Goal: Task Accomplishment & Management: Use online tool/utility

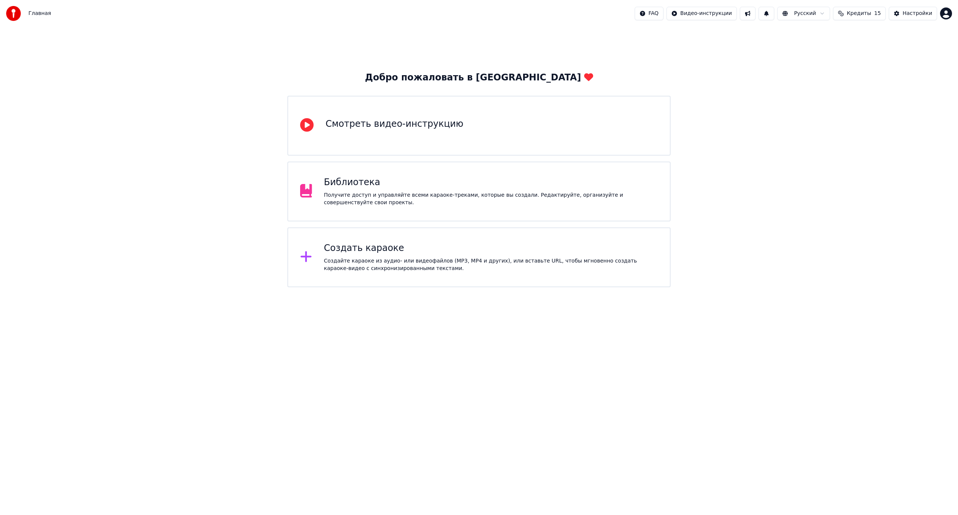
click at [438, 256] on div "Создать караоке Создайте караоке из аудио- или видеофайлов (MP3, MP4 и других),…" at bounding box center [491, 258] width 334 height 30
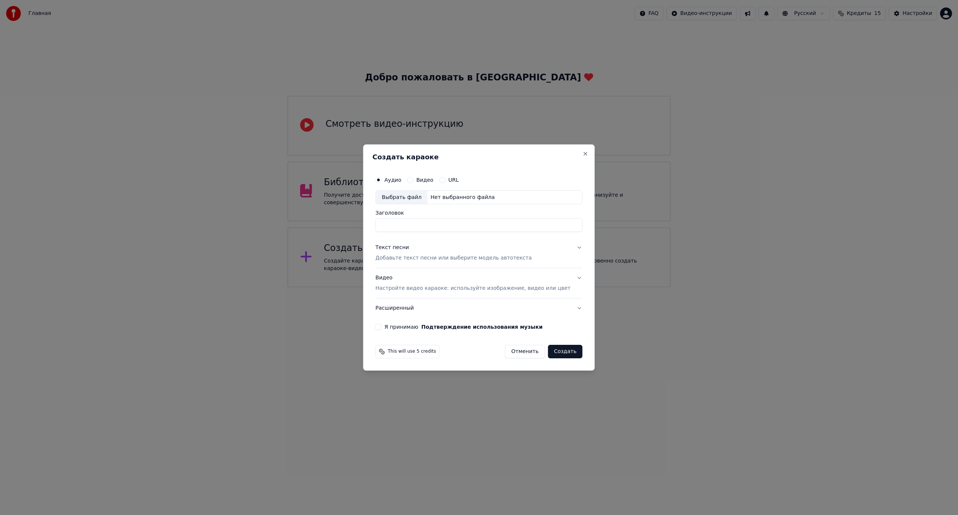
click at [407, 197] on div "Выбрать файл" at bounding box center [402, 197] width 52 height 13
type input "**********"
drag, startPoint x: 474, startPoint y: 226, endPoint x: 332, endPoint y: 228, distance: 142.6
click at [332, 228] on body "**********" at bounding box center [479, 144] width 958 height 288
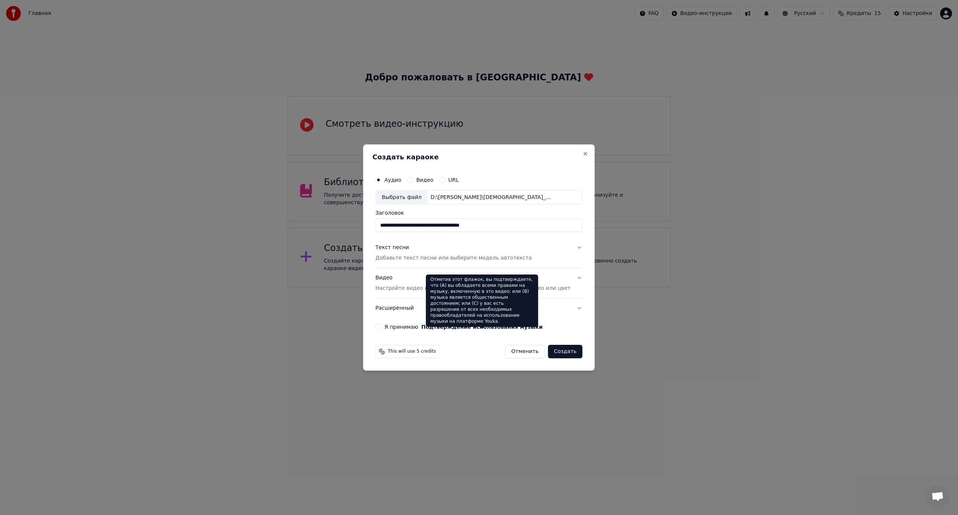
click at [430, 257] on p "Добавьте текст песни или выберите модель автотекста" at bounding box center [453, 258] width 156 height 7
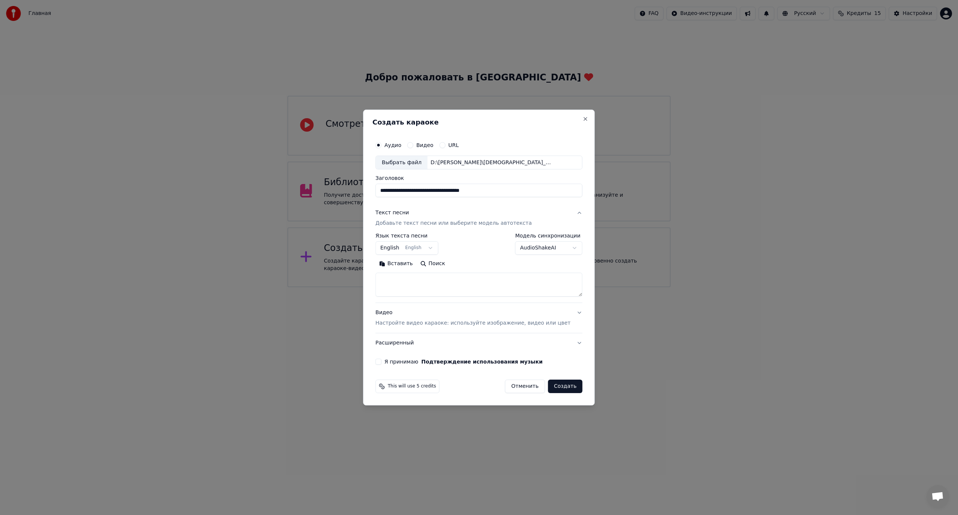
click at [453, 292] on textarea at bounding box center [478, 285] width 207 height 24
paste textarea "**********"
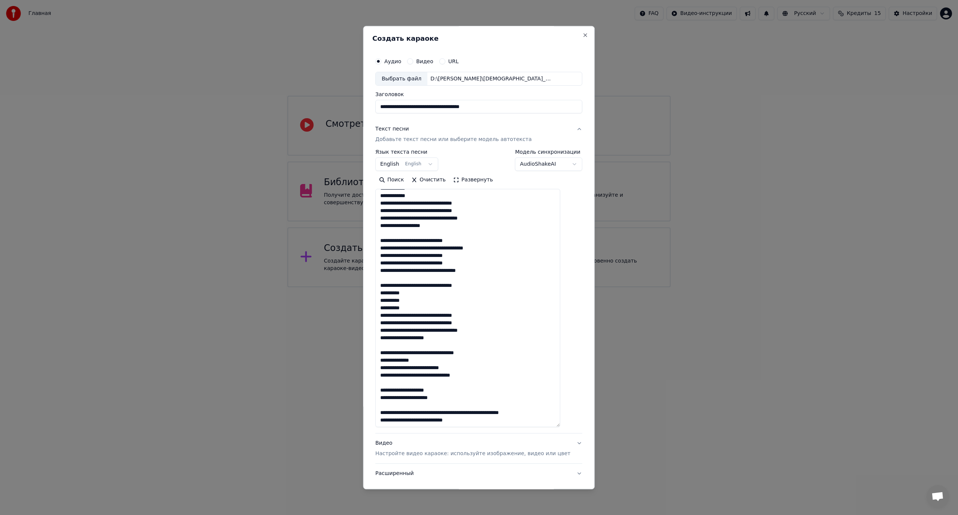
scroll to position [214, 0]
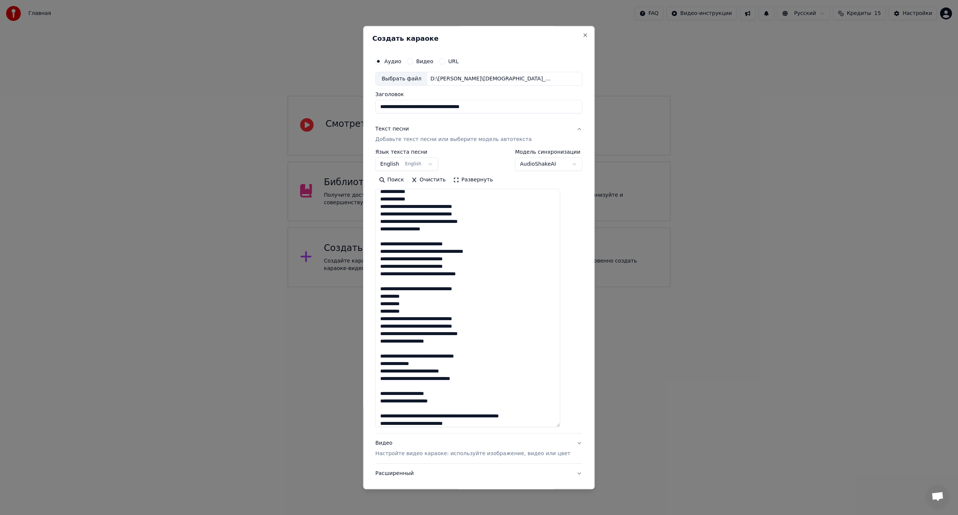
drag, startPoint x: 569, startPoint y: 293, endPoint x: 587, endPoint y: 428, distance: 135.2
click at [589, 288] on body "**********" at bounding box center [479, 144] width 958 height 288
drag, startPoint x: 471, startPoint y: 425, endPoint x: 373, endPoint y: 417, distance: 98.7
click at [373, 417] on div "**********" at bounding box center [479, 258] width 232 height 464
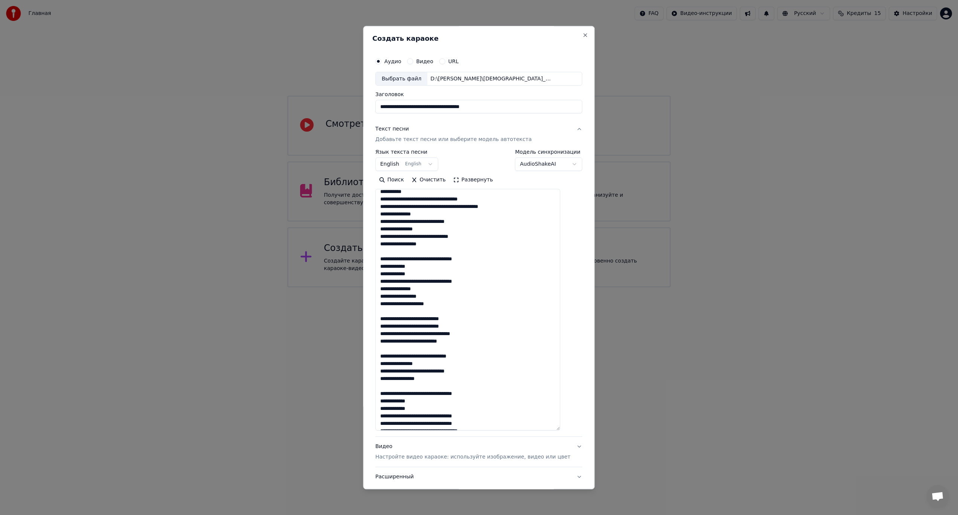
scroll to position [0, 0]
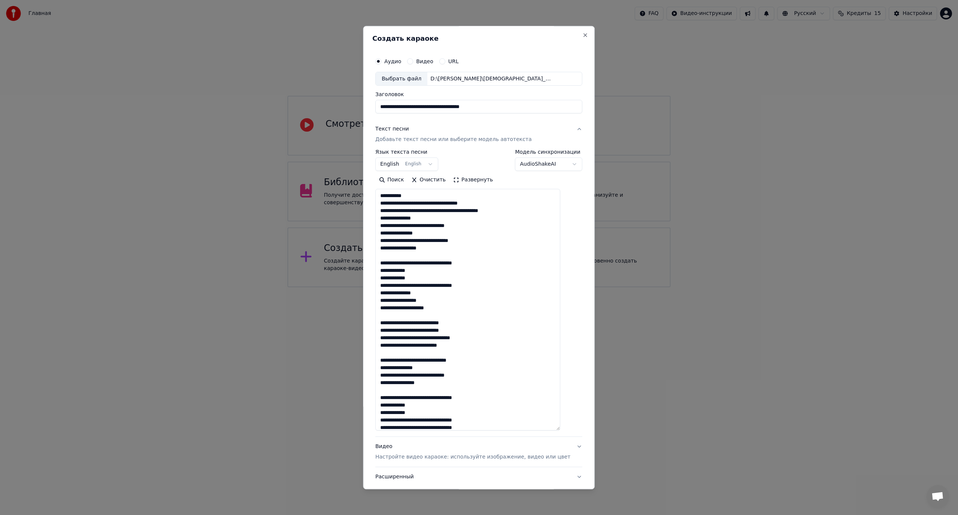
click at [423, 202] on textarea at bounding box center [467, 310] width 185 height 242
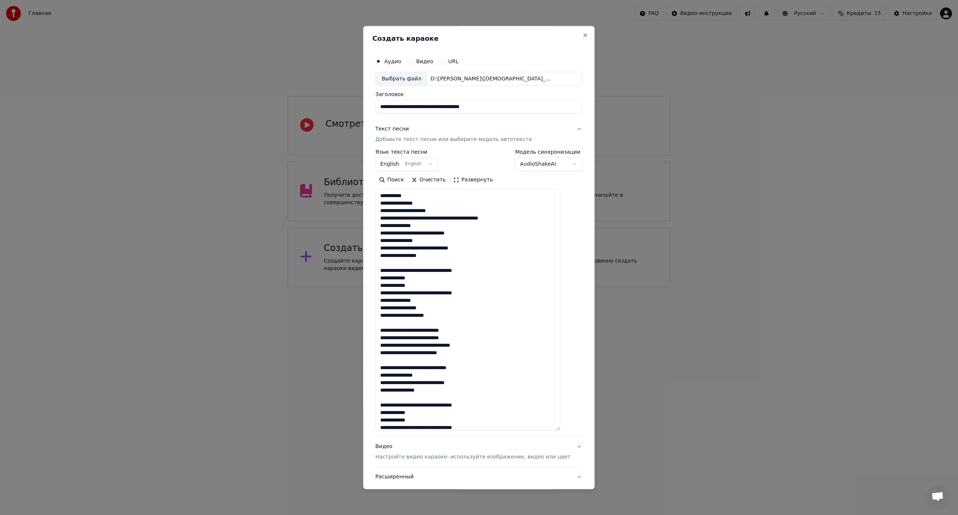
click at [420, 212] on textarea at bounding box center [467, 310] width 185 height 242
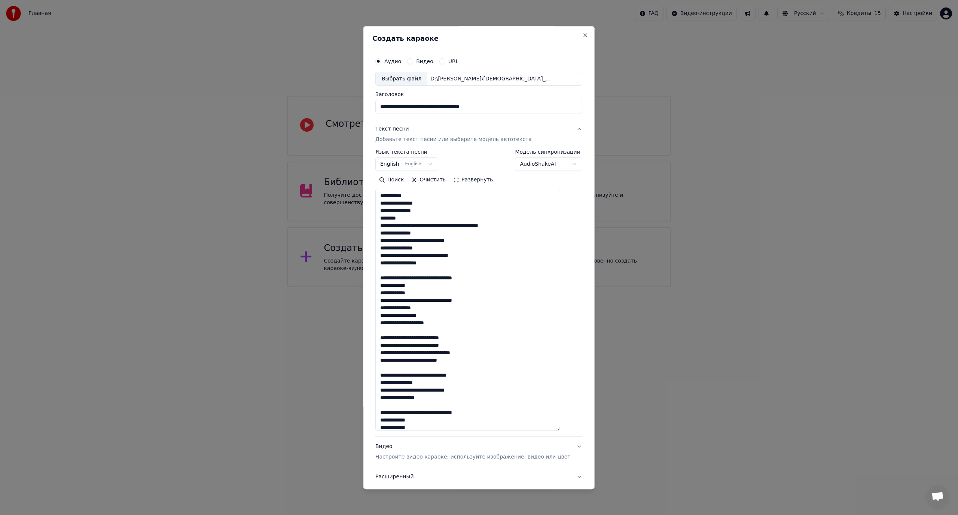
click at [423, 226] on textarea at bounding box center [467, 310] width 185 height 242
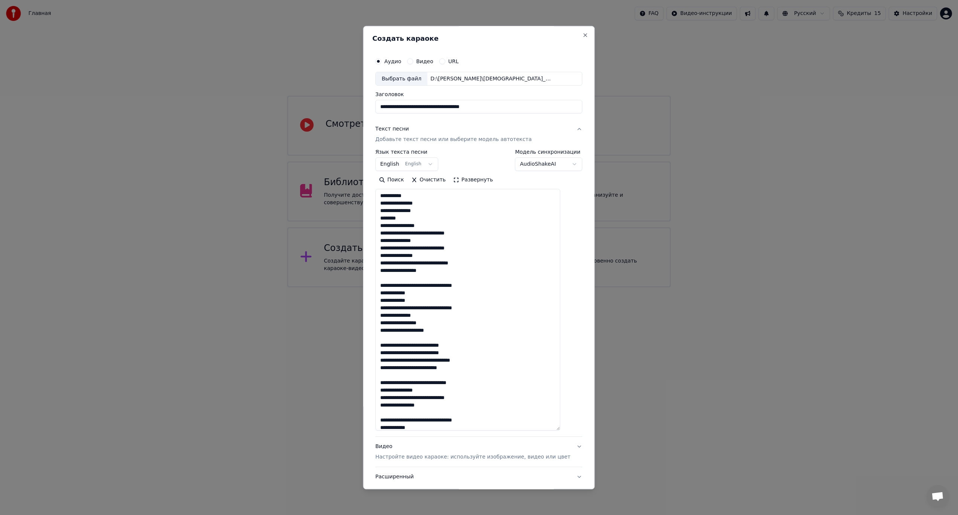
click at [428, 234] on textarea at bounding box center [467, 310] width 185 height 242
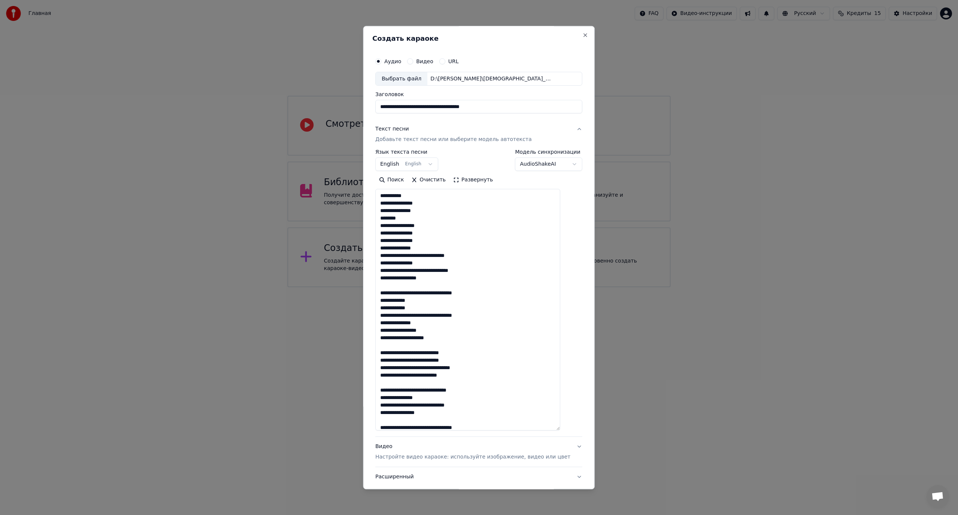
click at [438, 256] on textarea at bounding box center [467, 310] width 185 height 242
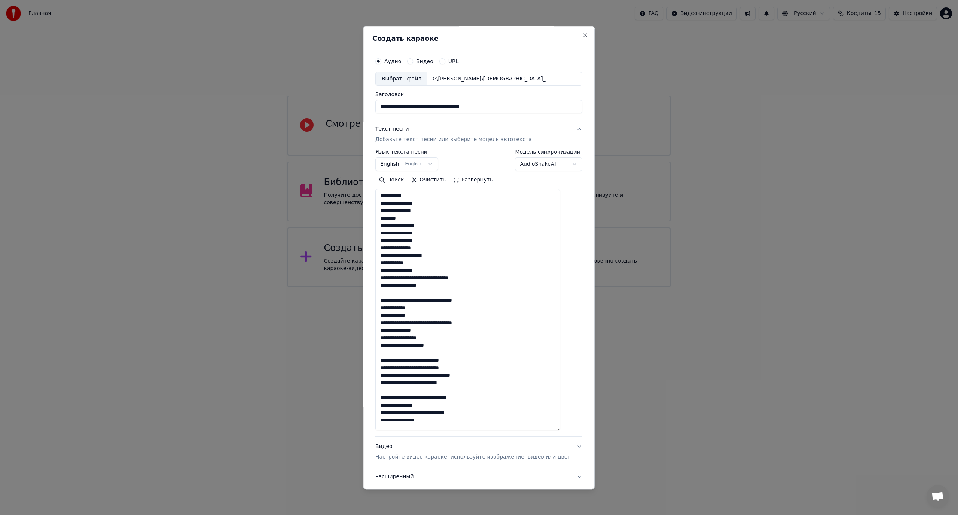
click at [436, 279] on textarea at bounding box center [467, 310] width 185 height 242
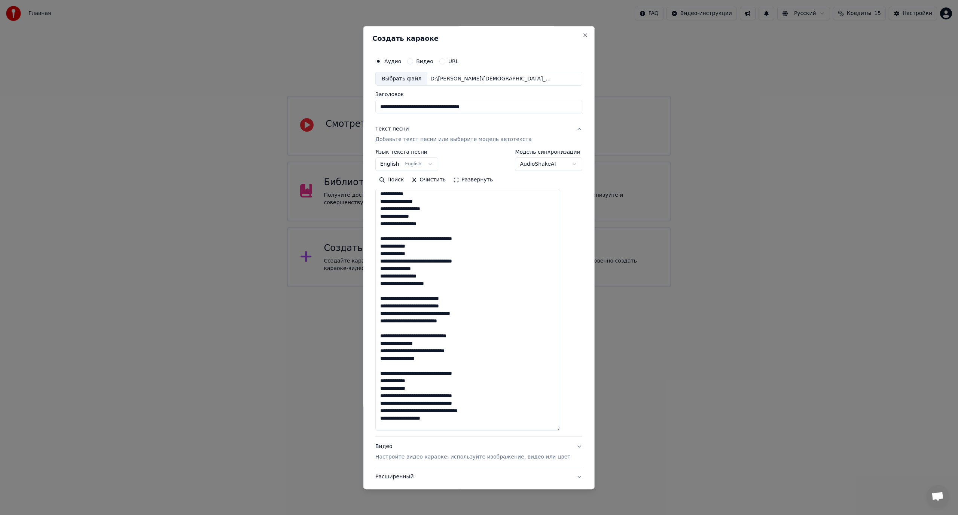
scroll to position [75, 0]
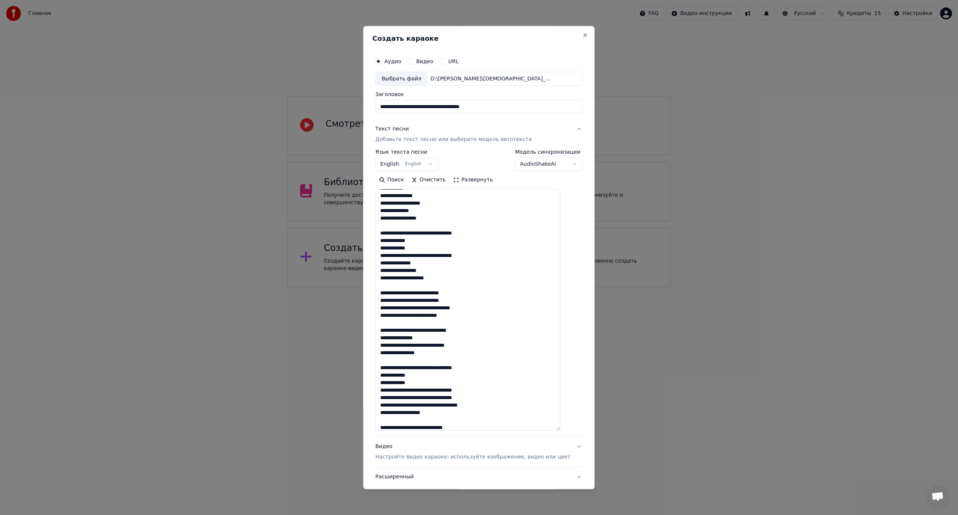
click at [440, 234] on textarea at bounding box center [467, 310] width 185 height 242
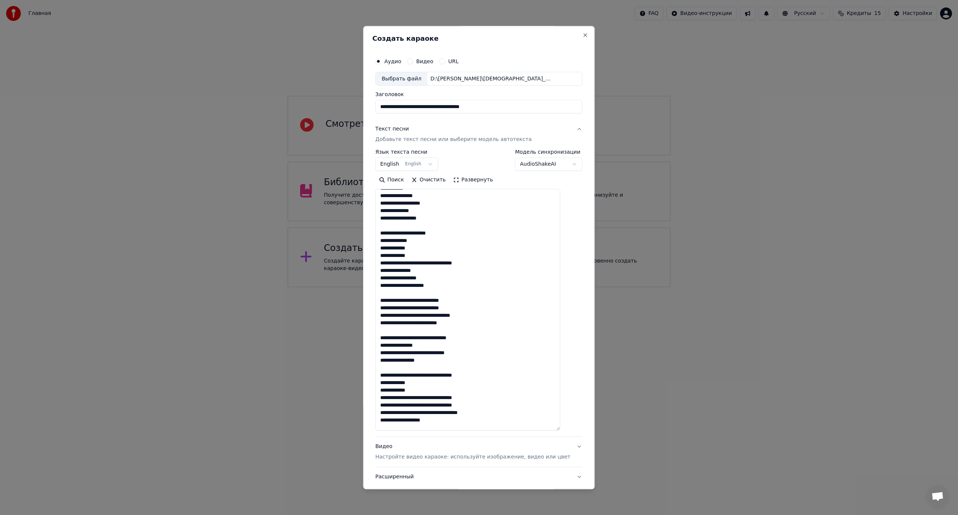
click at [440, 265] on textarea at bounding box center [467, 310] width 185 height 242
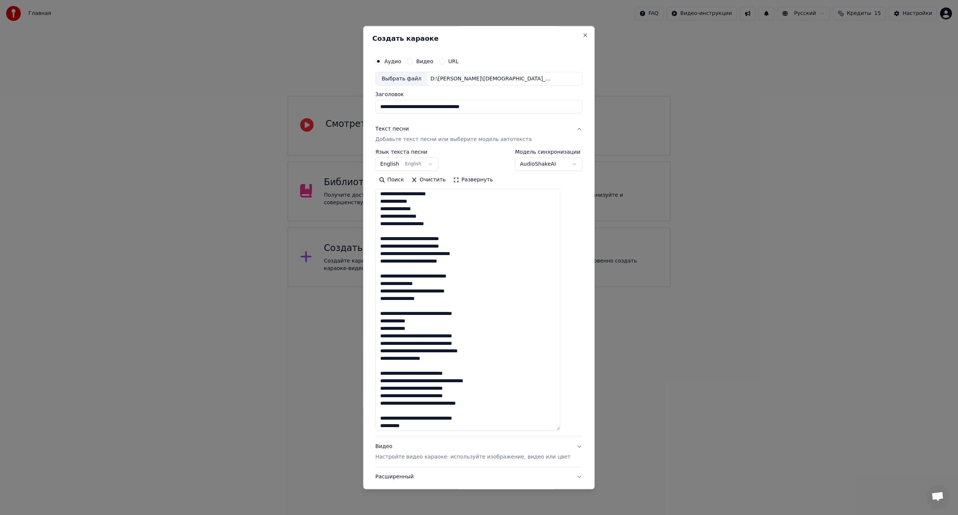
scroll to position [150, 0]
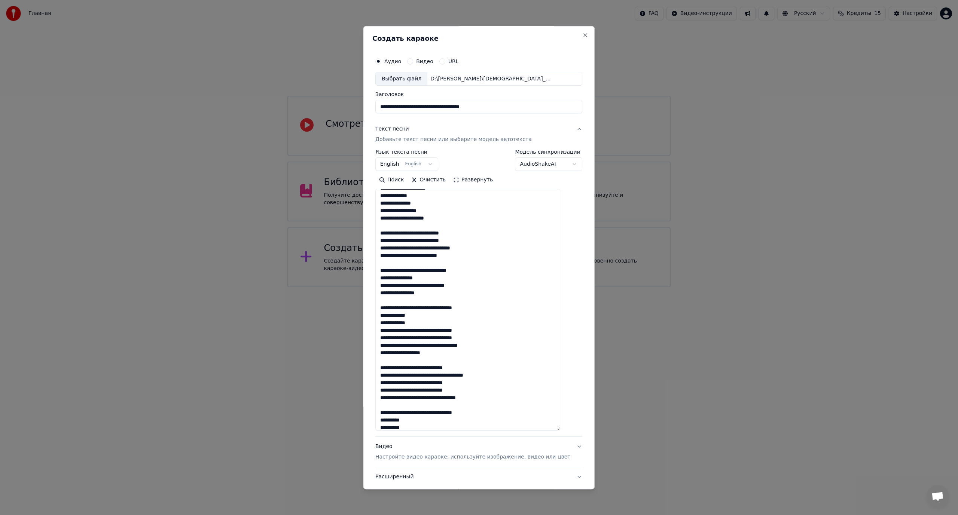
click at [415, 233] on textarea at bounding box center [467, 310] width 185 height 242
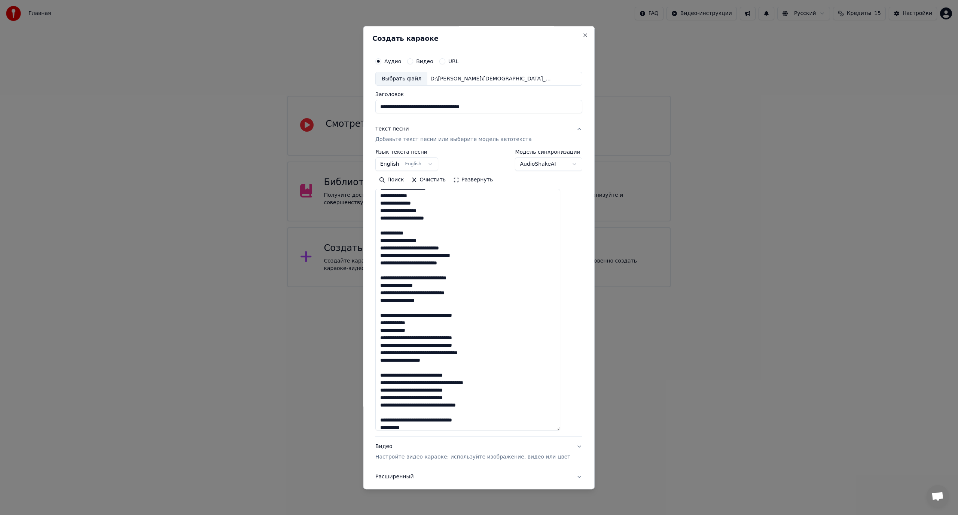
click at [435, 249] on textarea at bounding box center [467, 310] width 185 height 242
click at [434, 249] on textarea at bounding box center [467, 310] width 185 height 242
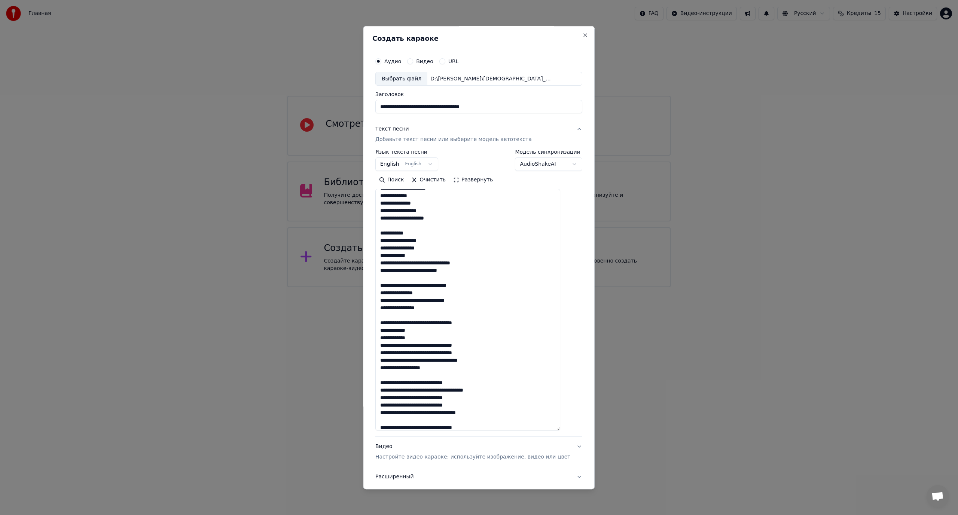
click at [437, 264] on textarea at bounding box center [467, 310] width 185 height 242
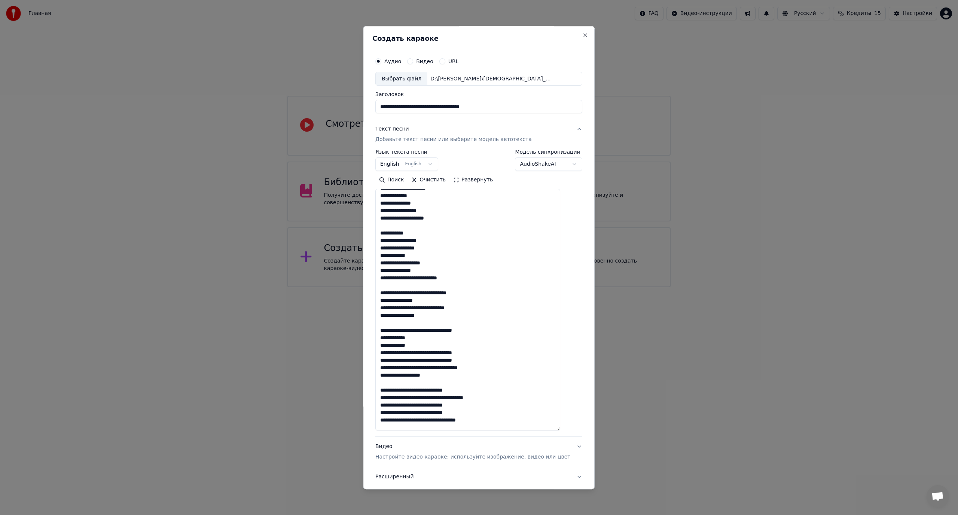
click at [429, 278] on textarea at bounding box center [467, 310] width 185 height 242
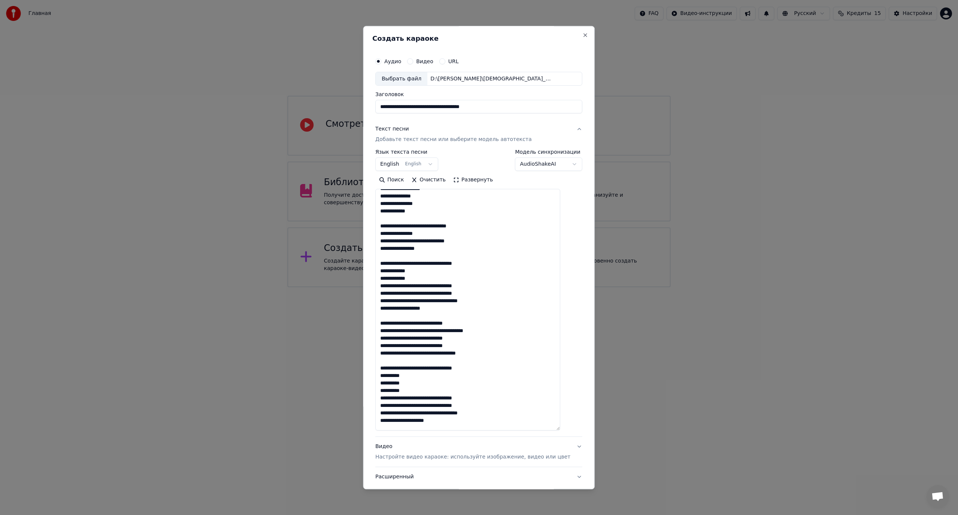
scroll to position [225, 0]
click at [437, 226] on textarea at bounding box center [467, 310] width 185 height 242
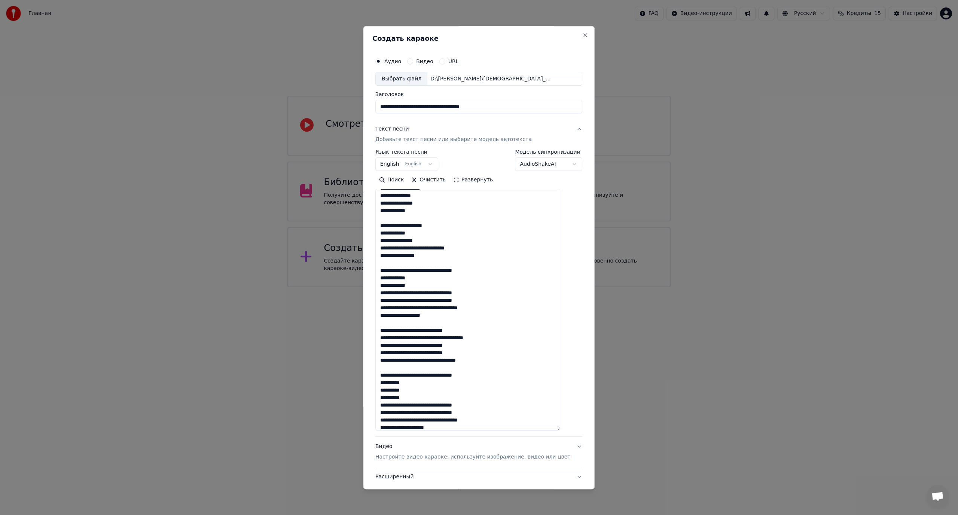
click at [437, 248] on textarea at bounding box center [467, 310] width 185 height 242
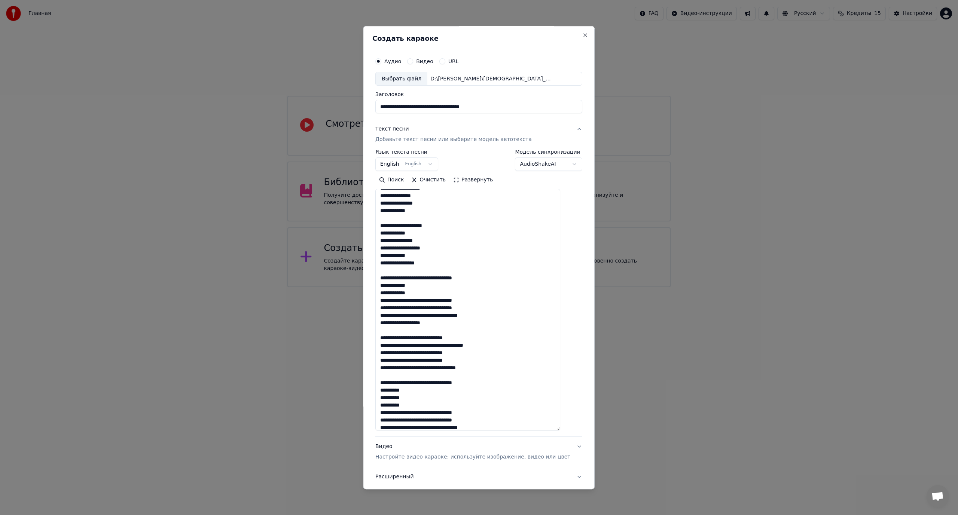
click at [439, 278] on textarea at bounding box center [467, 310] width 185 height 242
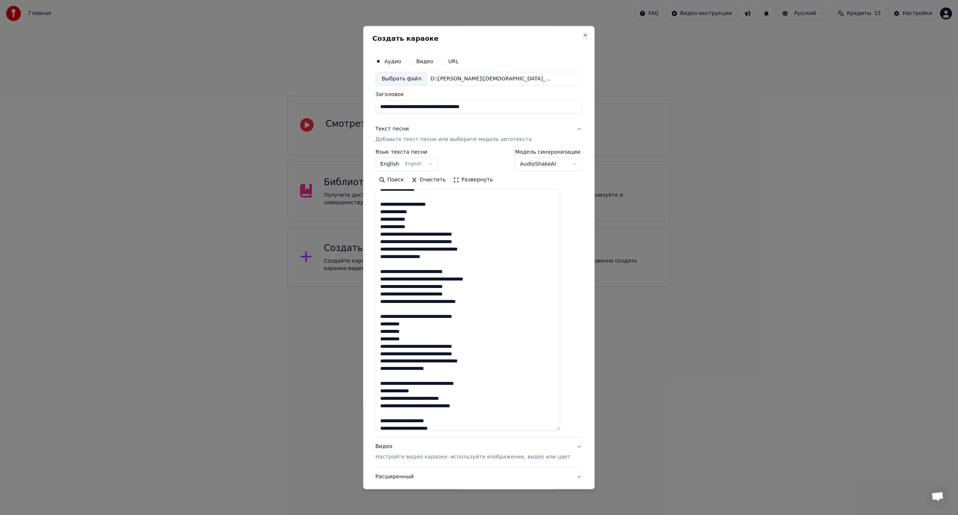
scroll to position [299, 0]
click at [439, 232] on textarea at bounding box center [467, 310] width 185 height 242
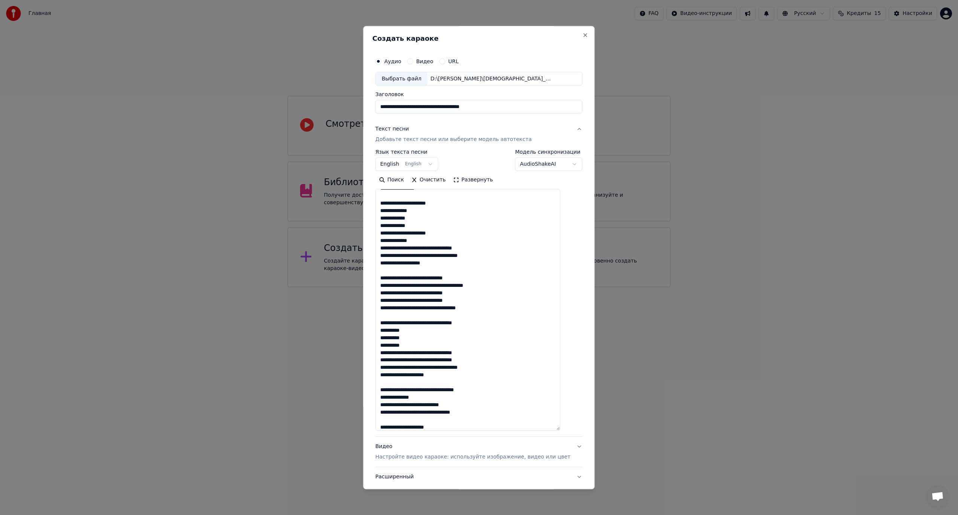
click at [425, 248] on textarea at bounding box center [467, 310] width 185 height 242
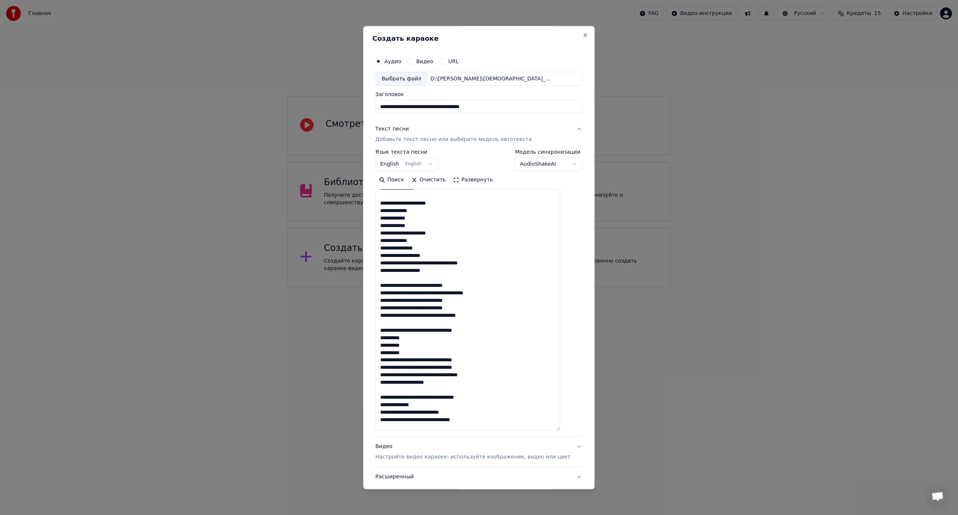
click at [432, 265] on textarea at bounding box center [467, 310] width 185 height 242
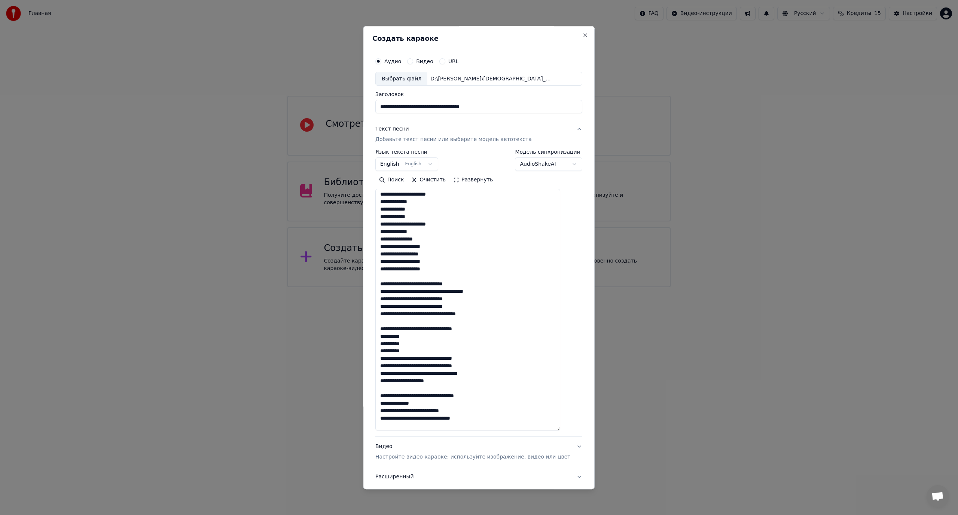
scroll to position [326, 0]
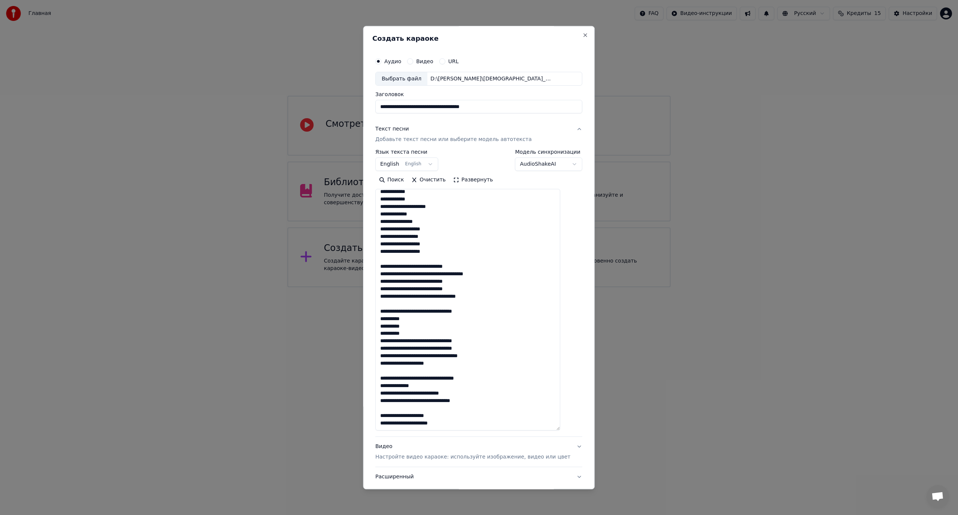
click at [423, 266] on textarea at bounding box center [467, 310] width 185 height 242
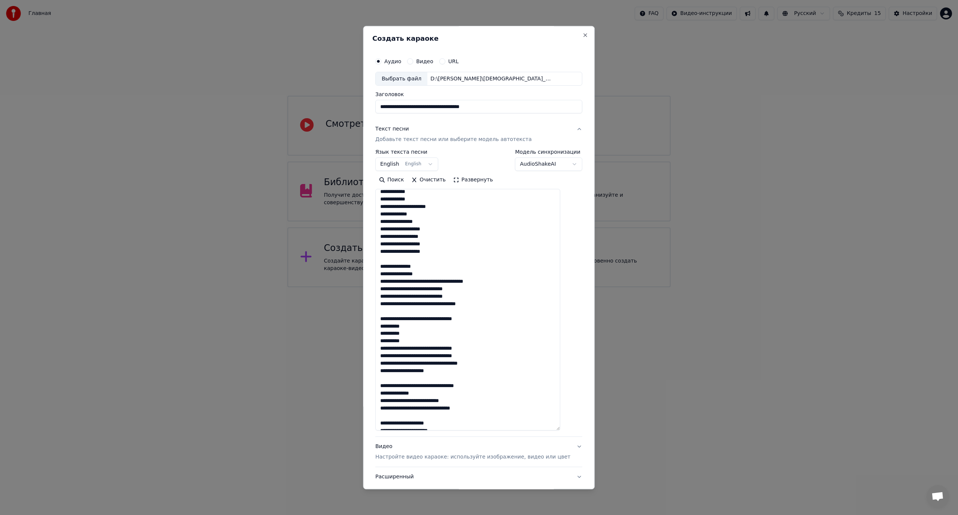
click at [439, 281] on textarea at bounding box center [467, 310] width 185 height 242
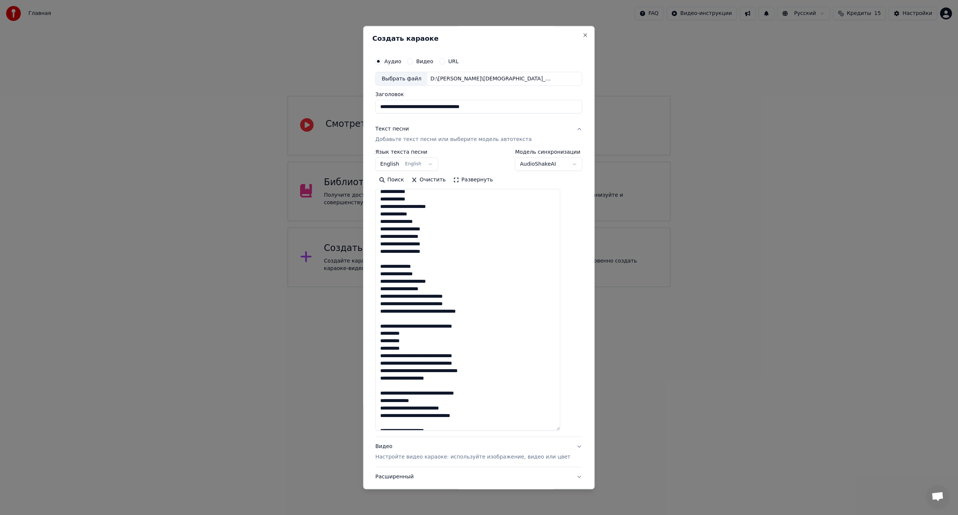
click at [434, 298] on textarea at bounding box center [467, 310] width 185 height 242
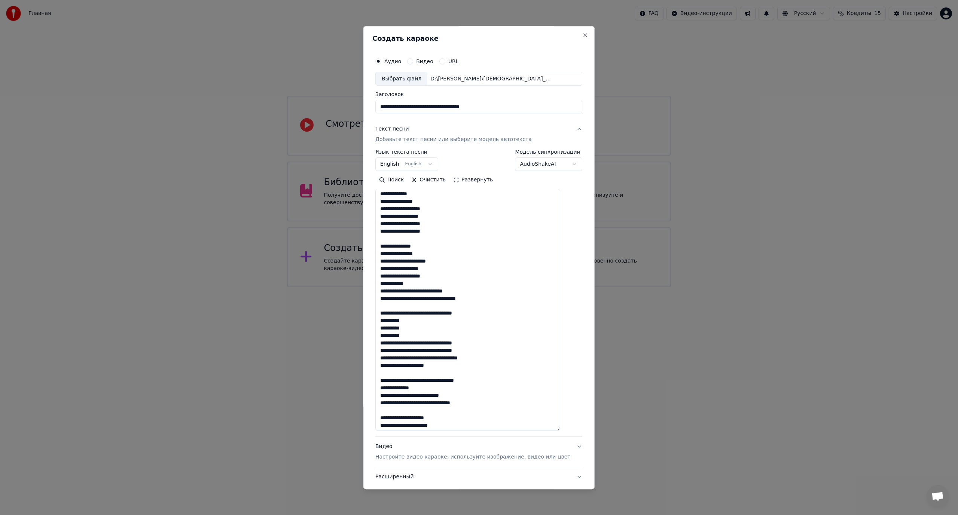
scroll to position [349, 0]
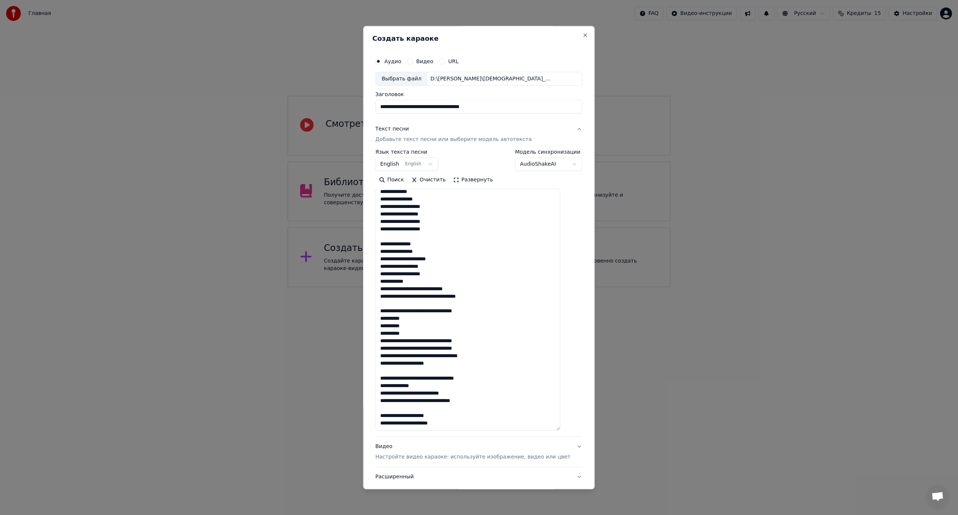
click at [433, 289] on textarea at bounding box center [467, 310] width 185 height 242
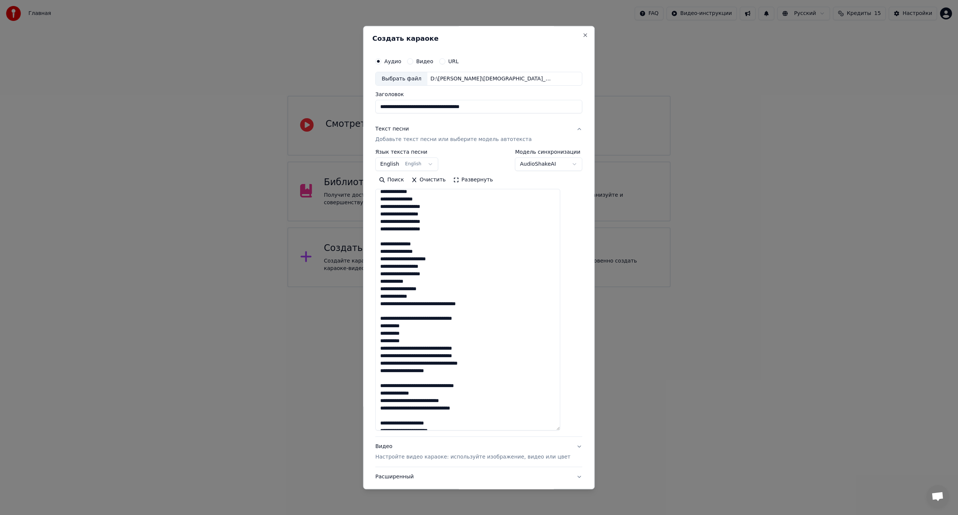
click at [437, 304] on textarea at bounding box center [467, 310] width 185 height 242
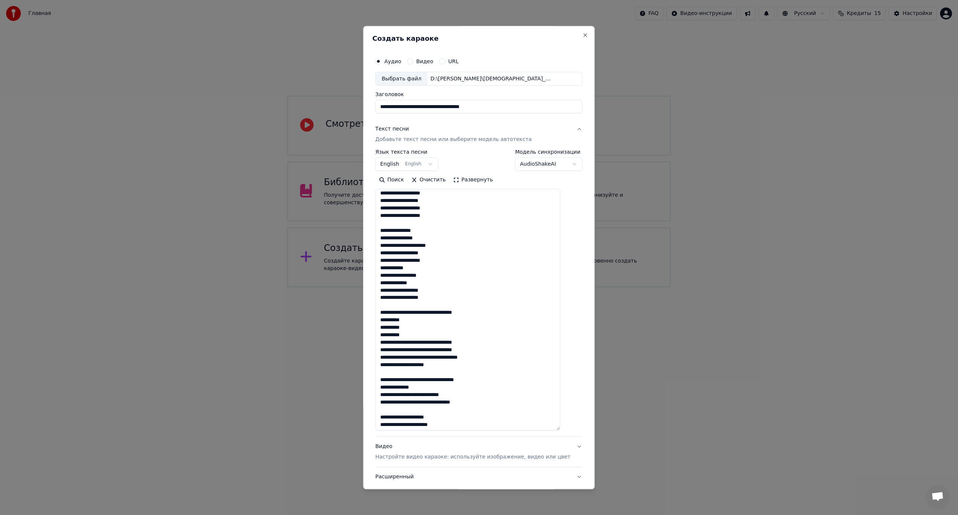
scroll to position [363, 0]
click at [439, 312] on textarea at bounding box center [467, 310] width 185 height 242
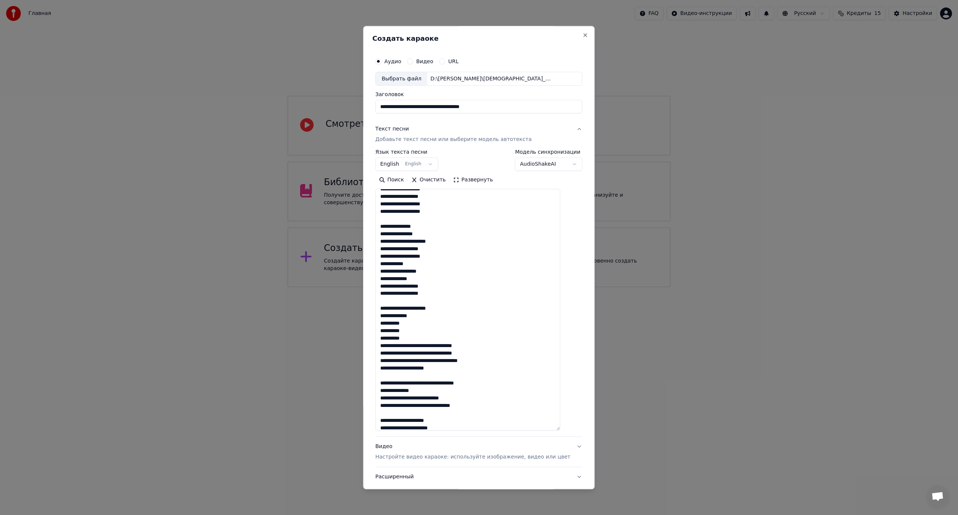
scroll to position [371, 0]
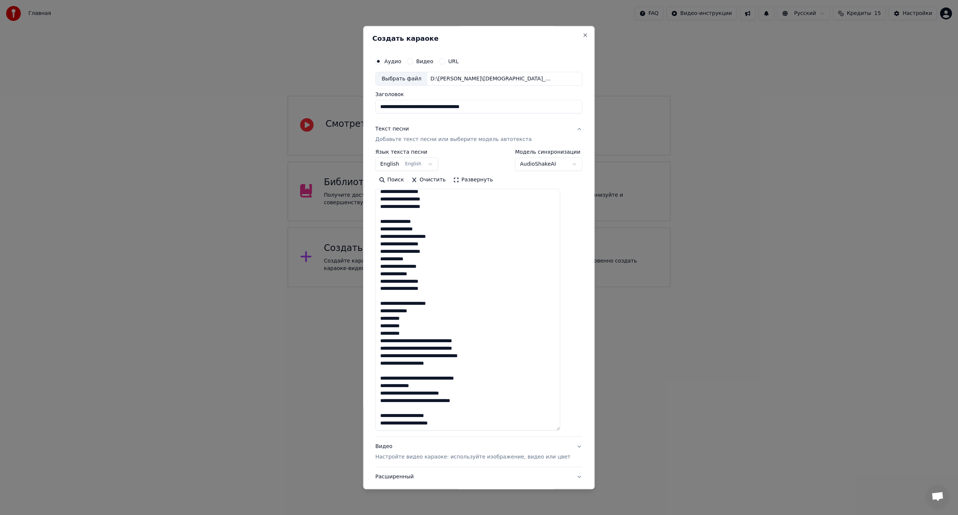
click at [440, 341] on textarea at bounding box center [467, 310] width 185 height 242
click at [425, 355] on textarea at bounding box center [467, 310] width 185 height 242
click at [433, 371] on textarea at bounding box center [467, 310] width 185 height 242
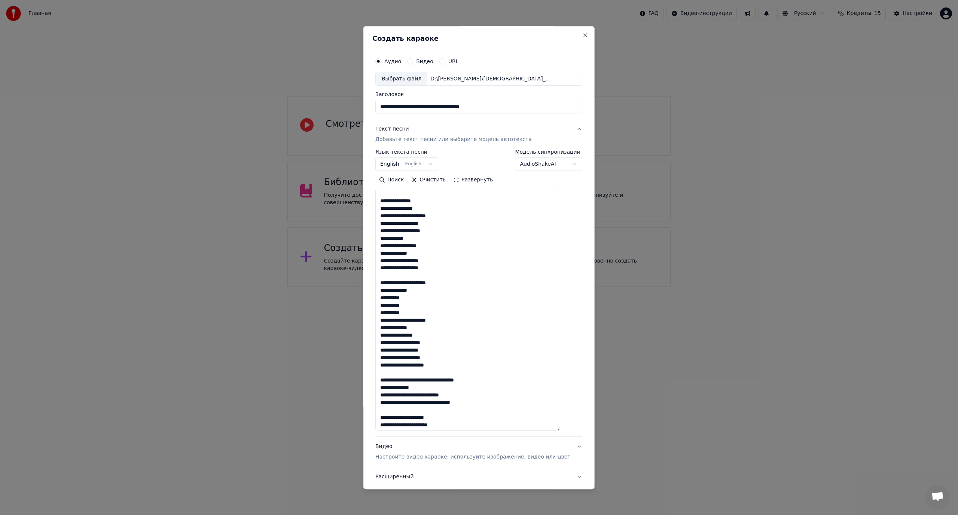
scroll to position [393, 0]
click at [440, 378] on textarea at bounding box center [467, 310] width 185 height 242
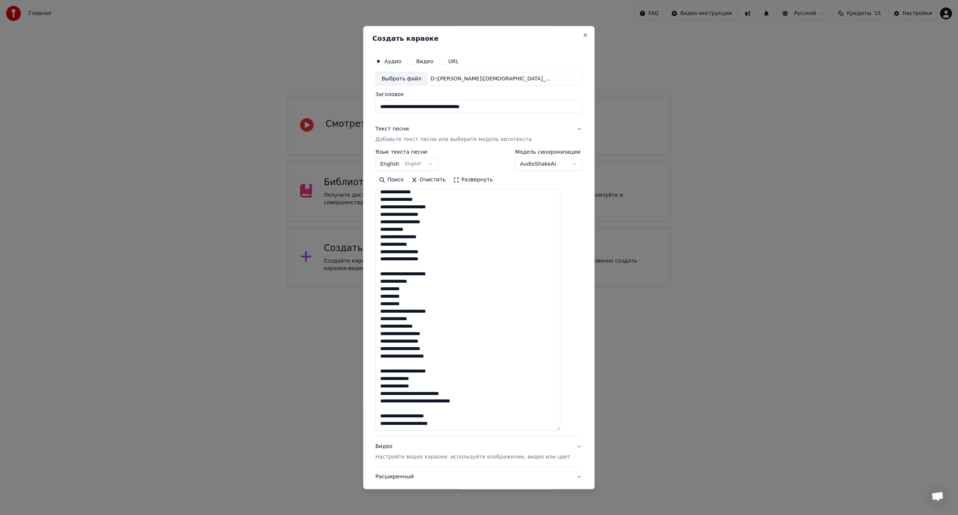
scroll to position [401, 0]
click at [428, 392] on textarea at bounding box center [467, 310] width 185 height 242
click at [429, 400] on textarea at bounding box center [467, 310] width 185 height 242
click at [426, 400] on textarea at bounding box center [467, 310] width 185 height 242
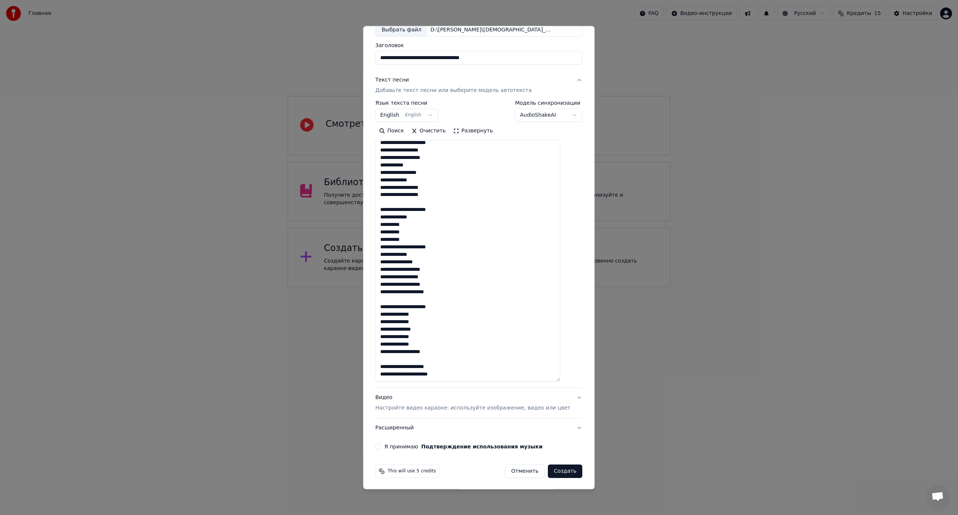
scroll to position [50, 0]
type textarea "**********"
click at [390, 445] on div "Я принимаю Подтверждение использования музыки" at bounding box center [478, 446] width 207 height 6
click at [381, 445] on button "Я принимаю Подтверждение использования музыки" at bounding box center [378, 446] width 6 height 6
click at [559, 473] on button "Создать" at bounding box center [565, 470] width 34 height 13
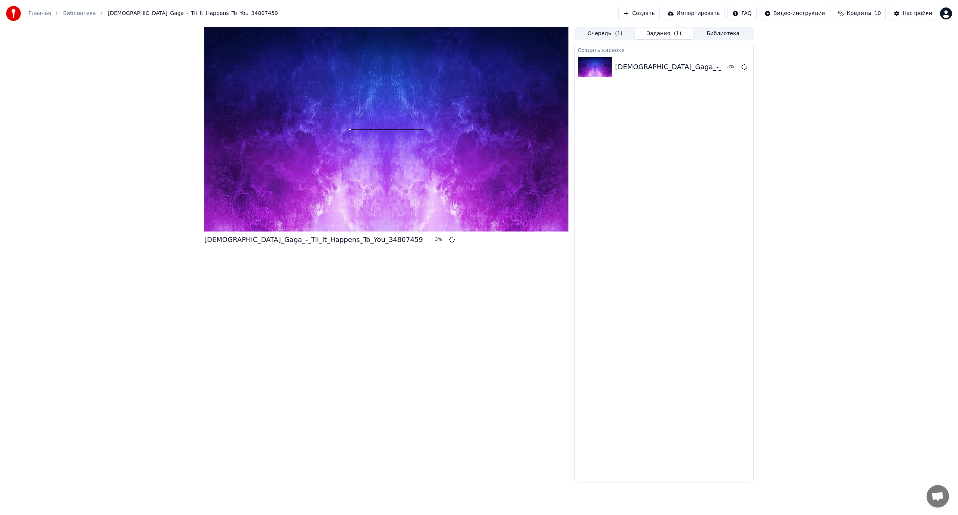
click at [653, 14] on button "Создать" at bounding box center [638, 13] width 41 height 13
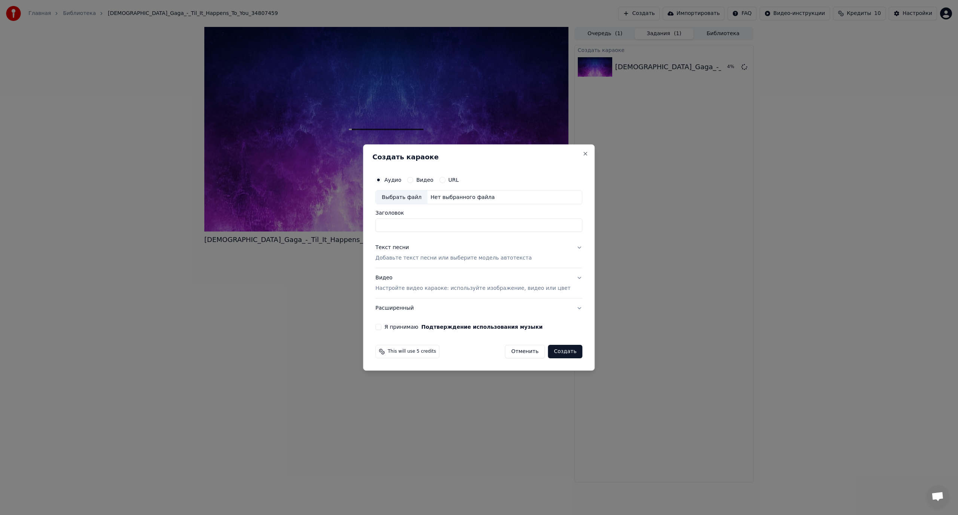
click at [413, 201] on div "Выбрать файл" at bounding box center [402, 197] width 52 height 13
click at [409, 199] on div "Выбрать файл" at bounding box center [402, 197] width 52 height 13
type input "**********"
click at [405, 247] on div "Текст песни" at bounding box center [392, 247] width 34 height 7
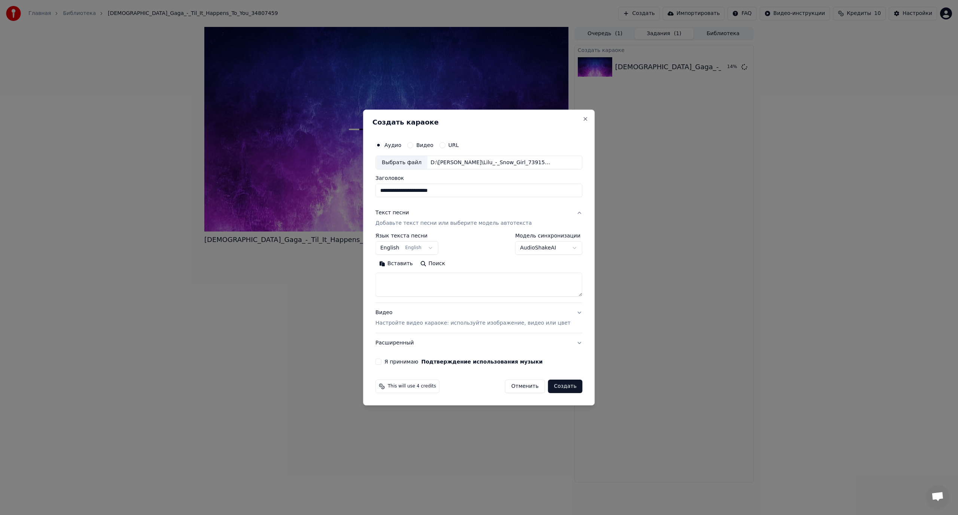
click at [402, 244] on body "**********" at bounding box center [479, 257] width 958 height 515
select select "**"
click at [480, 288] on textarea at bounding box center [478, 285] width 207 height 24
paste textarea "**********"
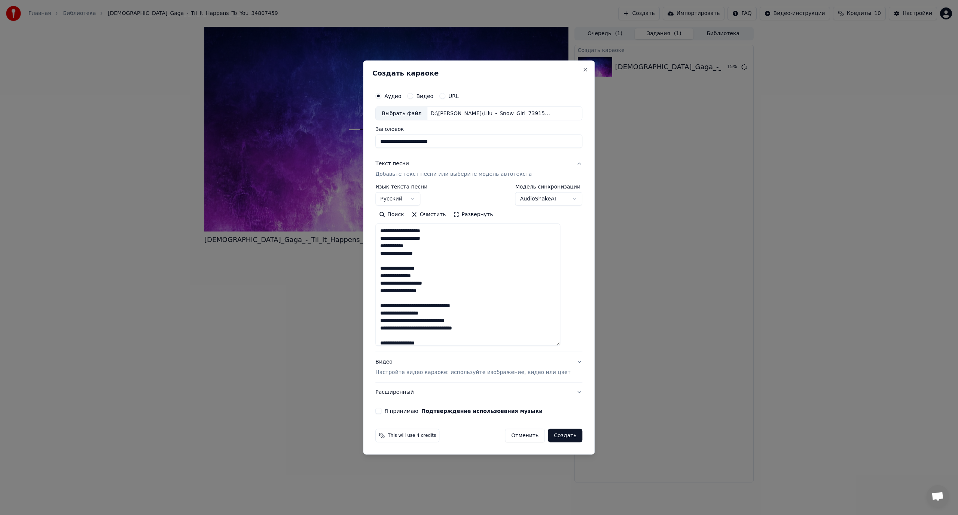
drag, startPoint x: 566, startPoint y: 295, endPoint x: 571, endPoint y: 389, distance: 93.7
click at [583, 397] on div "**********" at bounding box center [479, 257] width 232 height 395
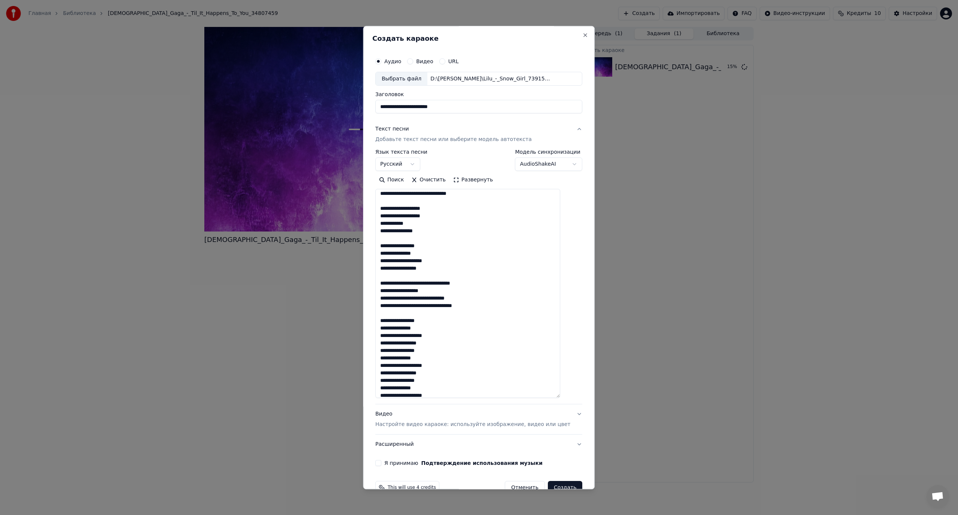
scroll to position [0, 0]
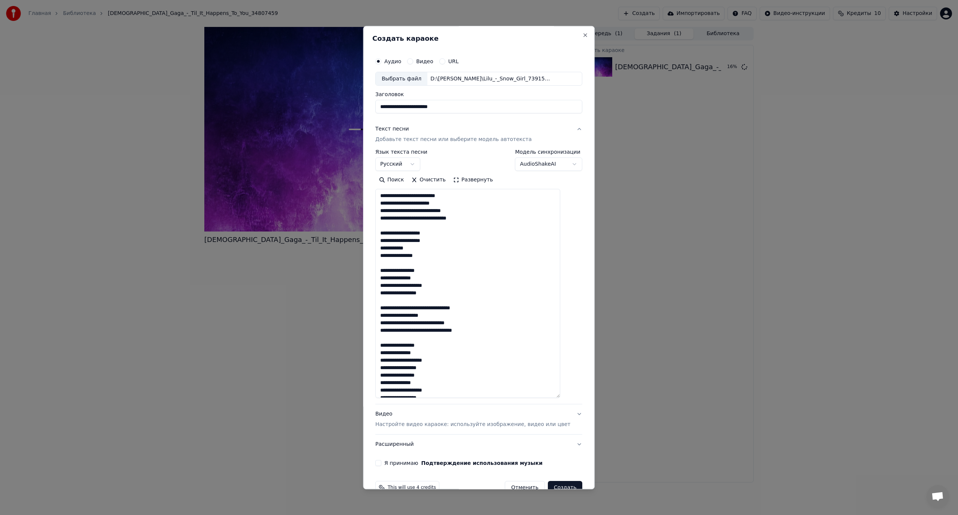
click at [434, 196] on textarea "**********" at bounding box center [467, 293] width 185 height 209
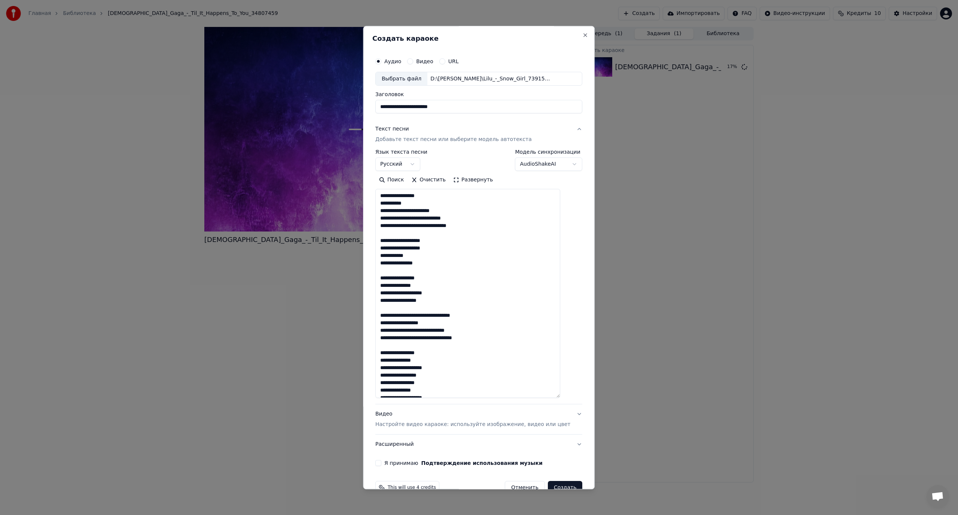
click at [431, 219] on textarea "**********" at bounding box center [467, 293] width 185 height 209
click at [430, 232] on textarea "**********" at bounding box center [467, 293] width 185 height 209
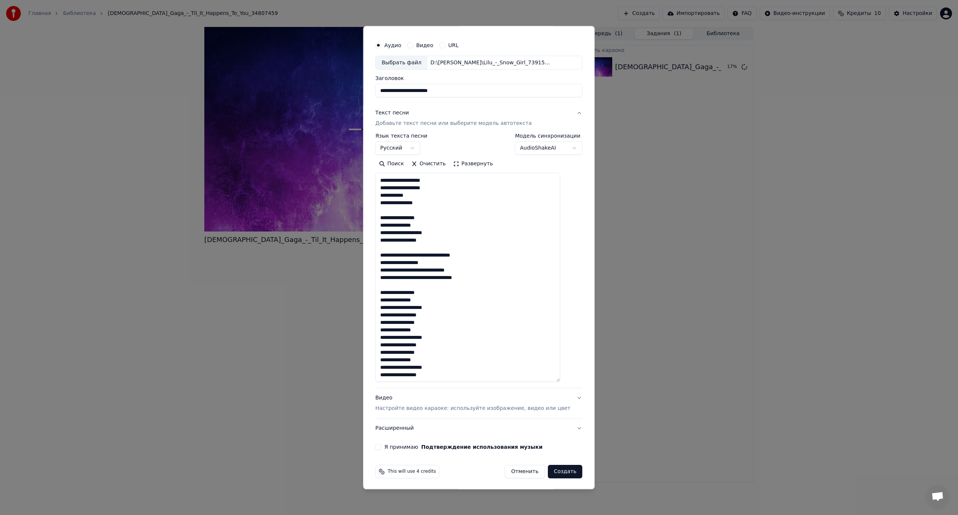
scroll to position [18, 0]
click at [436, 254] on textarea "**********" at bounding box center [467, 276] width 185 height 209
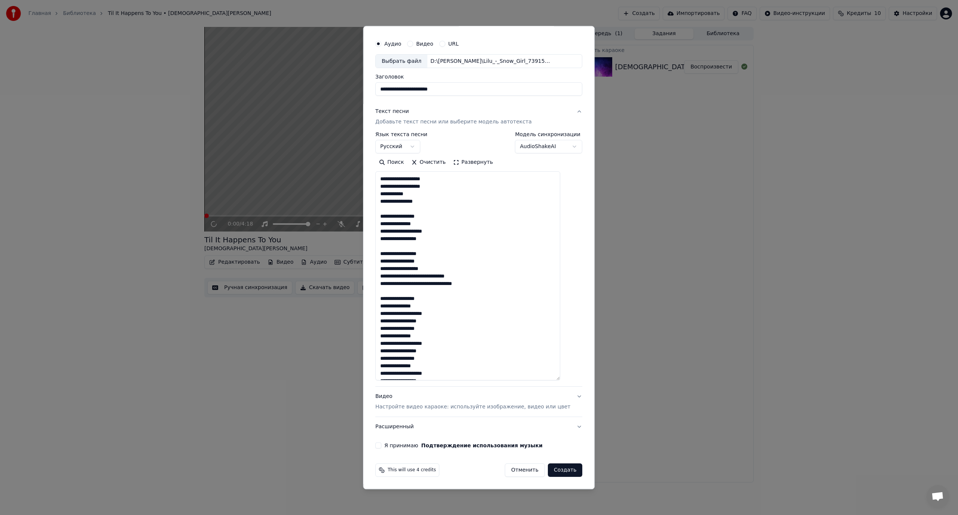
scroll to position [67, 0]
click at [434, 269] on textarea "**********" at bounding box center [467, 276] width 185 height 209
click at [444, 277] on textarea "**********" at bounding box center [467, 276] width 185 height 209
type textarea "**********"
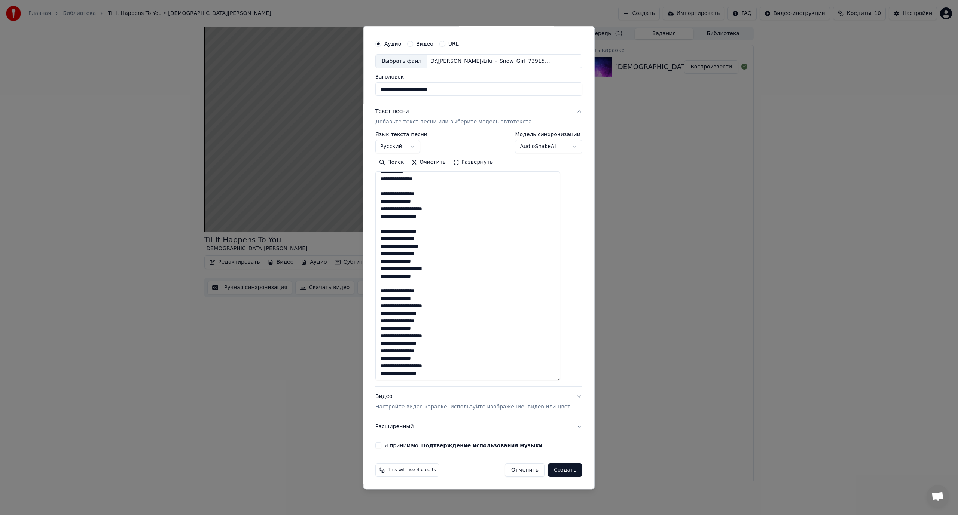
click at [381, 444] on button "Я принимаю Подтверждение использования музыки" at bounding box center [378, 446] width 6 height 6
click at [548, 470] on button "Создать" at bounding box center [565, 470] width 34 height 13
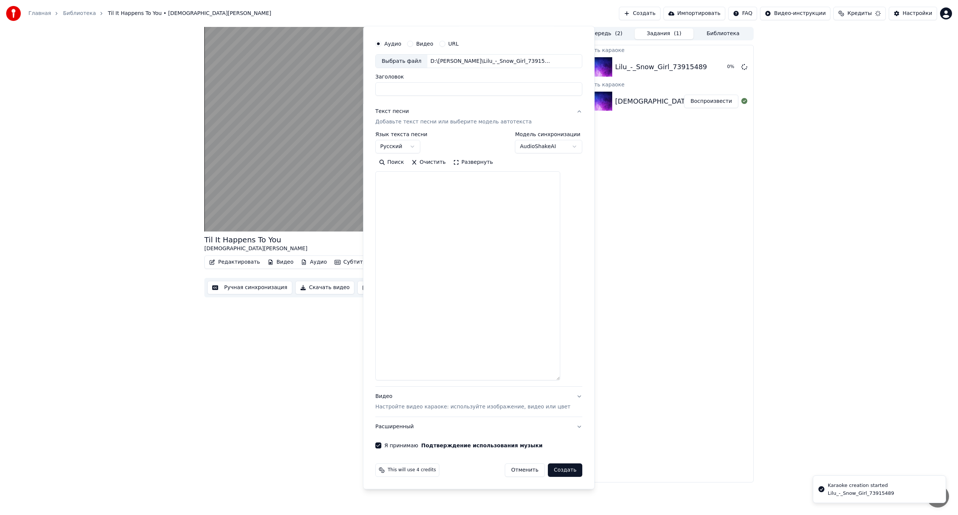
scroll to position [0, 0]
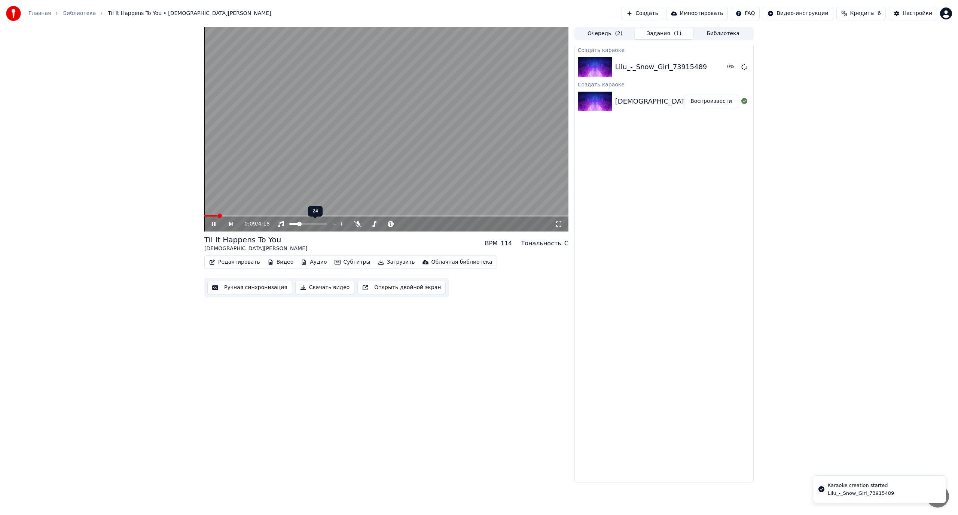
click at [298, 226] on span at bounding box center [299, 224] width 4 height 4
click at [313, 194] on video at bounding box center [386, 129] width 364 height 205
click at [356, 223] on icon at bounding box center [357, 224] width 7 height 6
click at [376, 226] on span at bounding box center [377, 224] width 4 height 4
click at [656, 14] on button "Создать" at bounding box center [642, 13] width 41 height 13
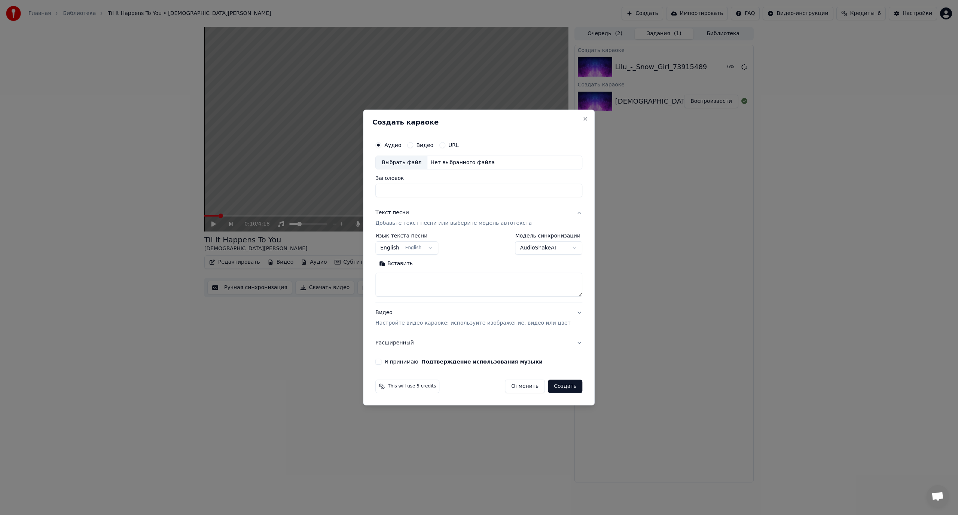
click at [414, 163] on div "Выбрать файл" at bounding box center [402, 162] width 52 height 13
click at [415, 159] on div "Выбрать файл" at bounding box center [402, 162] width 52 height 13
type input "**********"
click at [404, 246] on body "**********" at bounding box center [479, 257] width 958 height 515
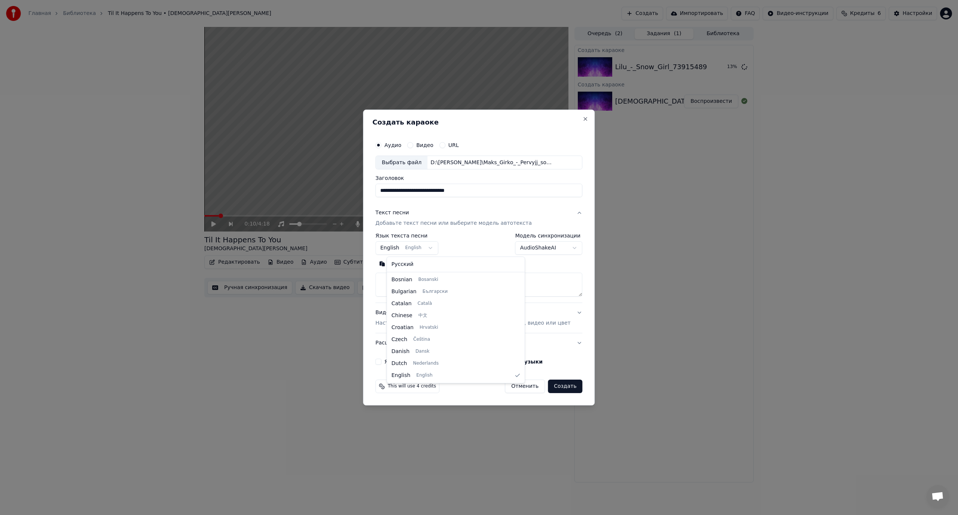
select select "**"
click at [445, 289] on textarea at bounding box center [478, 285] width 207 height 24
paste textarea "**********"
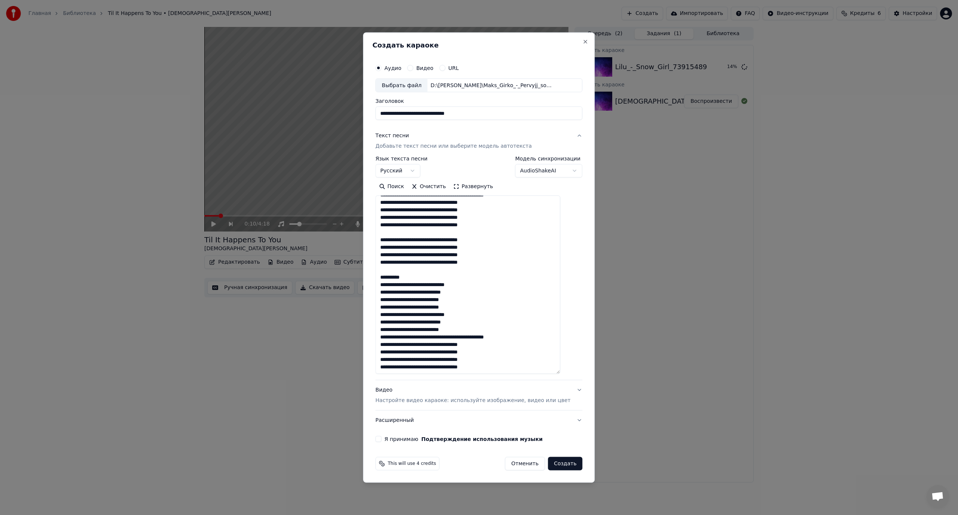
drag, startPoint x: 569, startPoint y: 294, endPoint x: 586, endPoint y: 400, distance: 107.0
click at [597, 403] on body "**********" at bounding box center [479, 257] width 958 height 515
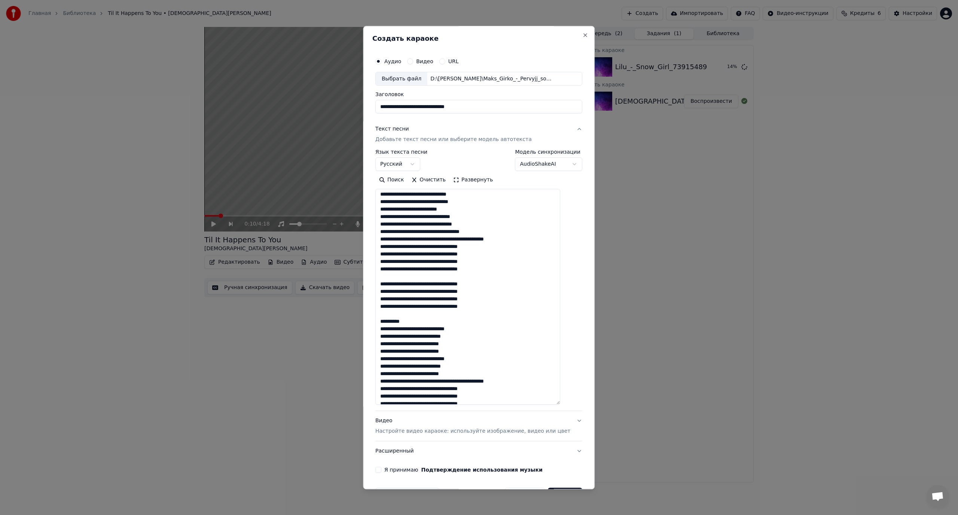
scroll to position [0, 0]
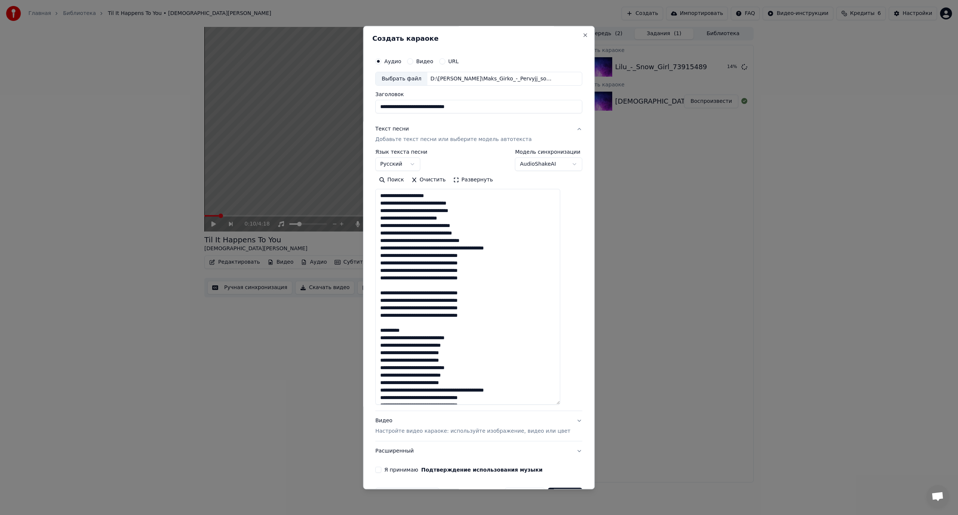
click at [429, 203] on textarea at bounding box center [467, 297] width 185 height 216
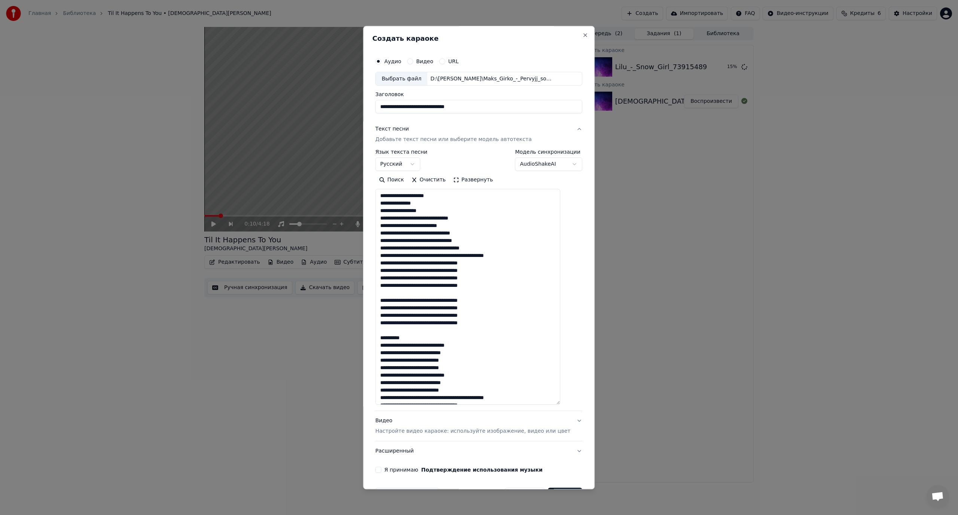
click at [441, 219] on textarea at bounding box center [467, 297] width 185 height 216
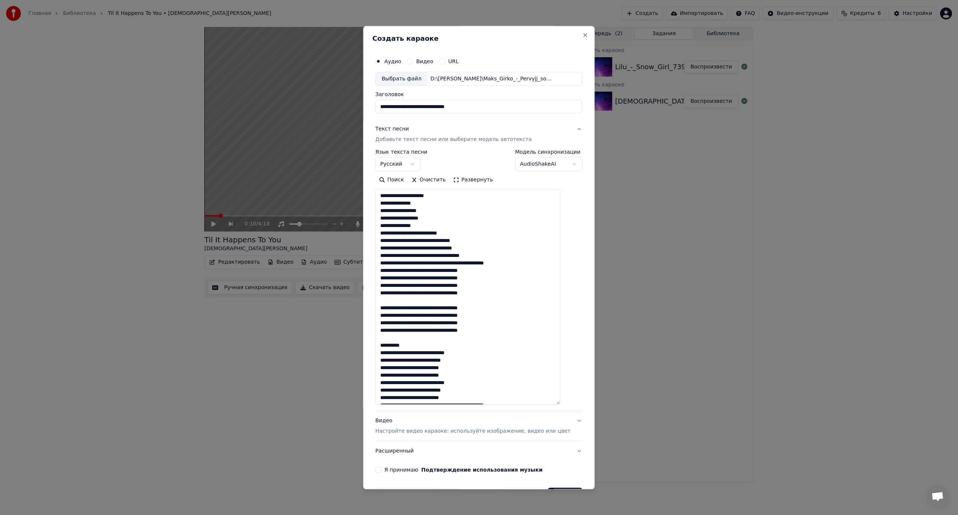
click at [410, 234] on textarea at bounding box center [467, 297] width 185 height 216
click at [439, 249] on textarea at bounding box center [467, 297] width 185 height 216
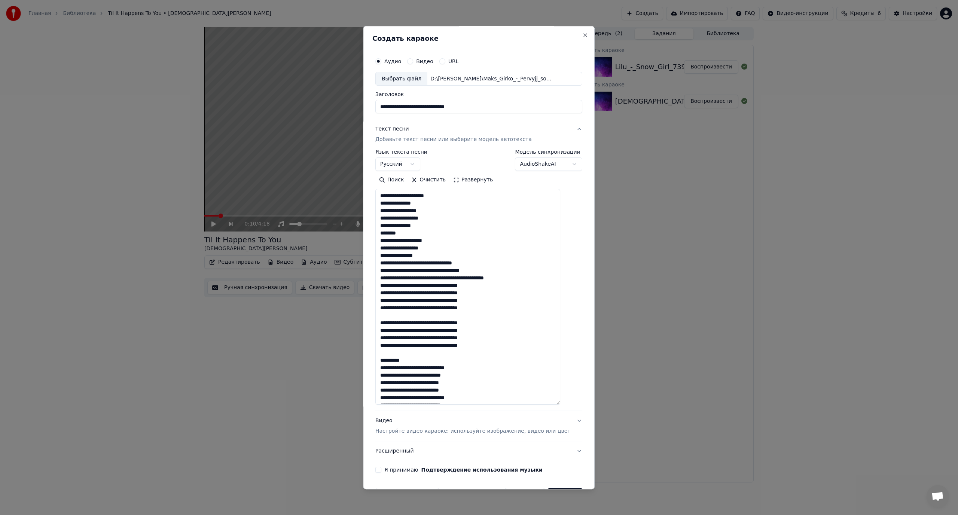
click at [431, 264] on textarea at bounding box center [467, 297] width 185 height 216
click at [449, 278] on textarea at bounding box center [467, 297] width 185 height 216
click at [443, 294] on textarea at bounding box center [467, 297] width 185 height 216
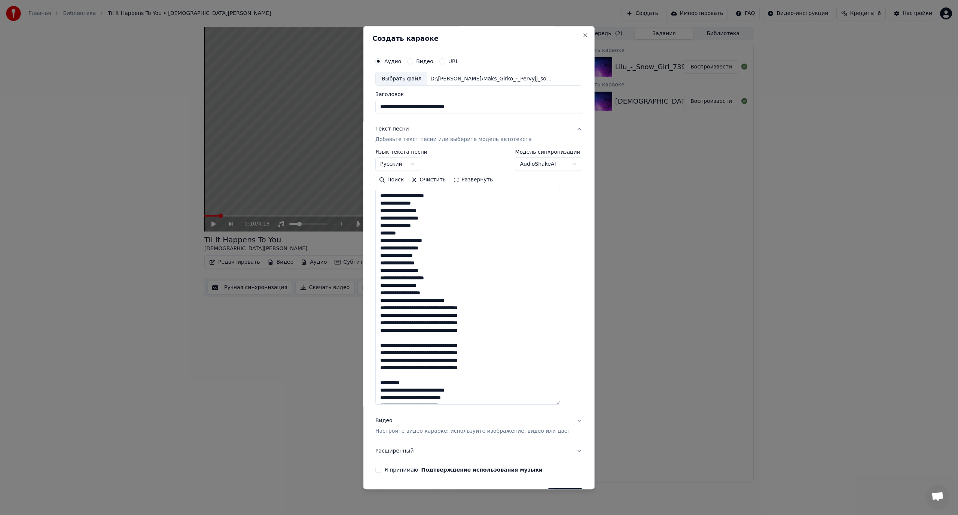
drag, startPoint x: 455, startPoint y: 301, endPoint x: 477, endPoint y: 301, distance: 21.7
click at [477, 301] on textarea at bounding box center [467, 297] width 185 height 216
click at [468, 301] on textarea at bounding box center [467, 297] width 185 height 216
click at [443, 307] on textarea at bounding box center [467, 297] width 185 height 216
click at [442, 323] on textarea at bounding box center [467, 297] width 185 height 216
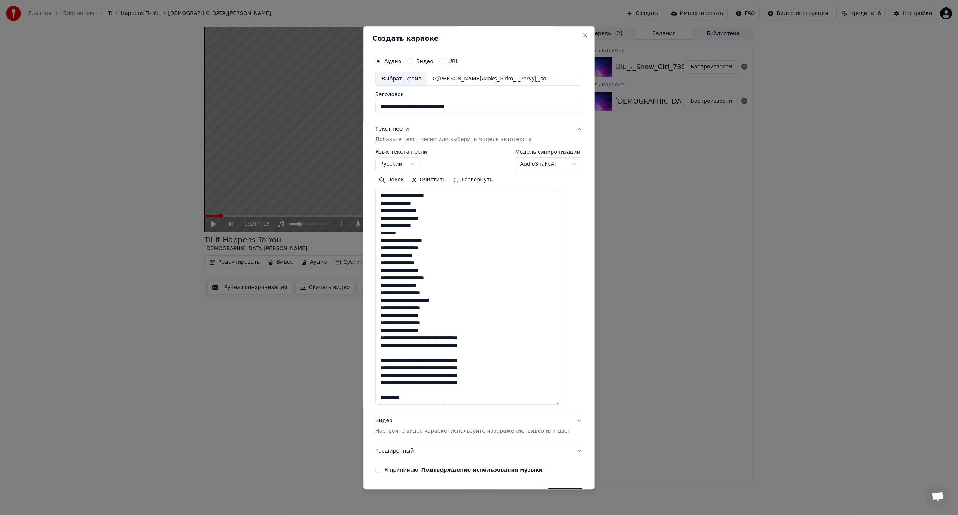
click at [447, 339] on textarea at bounding box center [467, 297] width 185 height 216
click at [442, 355] on textarea at bounding box center [467, 297] width 185 height 216
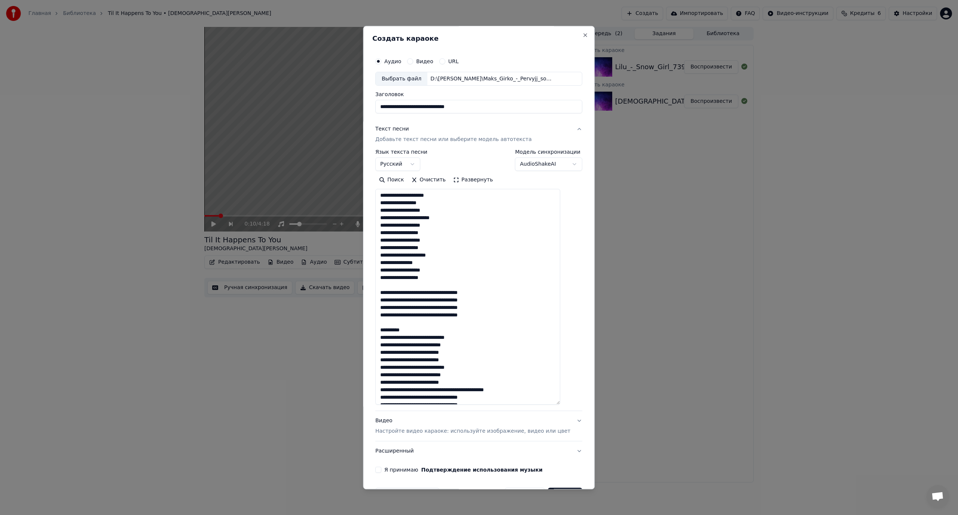
scroll to position [112, 0]
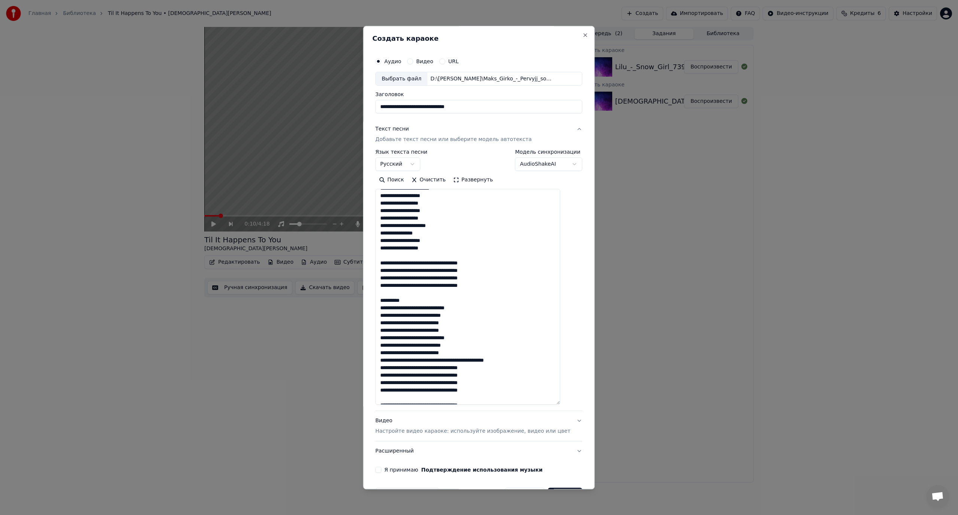
click at [442, 264] on textarea at bounding box center [467, 297] width 185 height 216
click at [442, 278] on textarea at bounding box center [467, 297] width 185 height 216
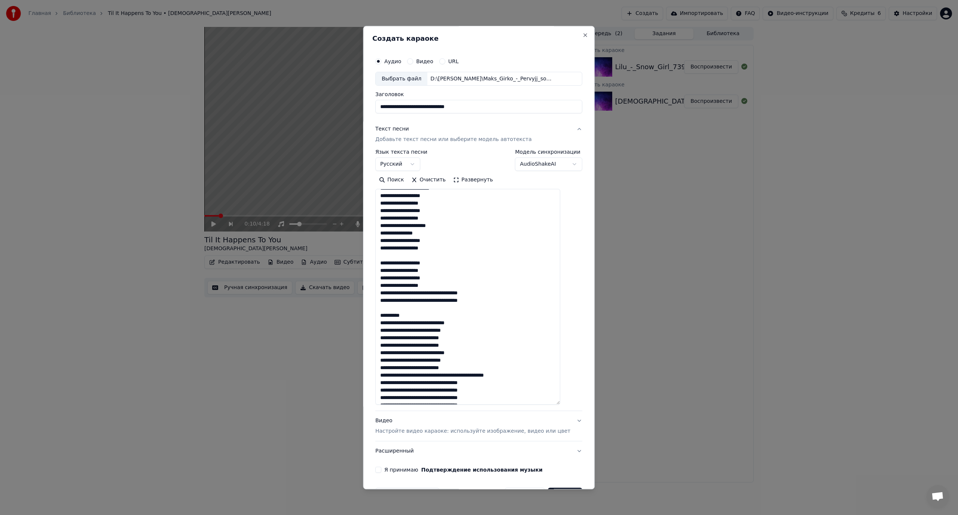
click at [448, 295] on textarea at bounding box center [467, 297] width 185 height 216
click at [442, 308] on textarea at bounding box center [467, 297] width 185 height 216
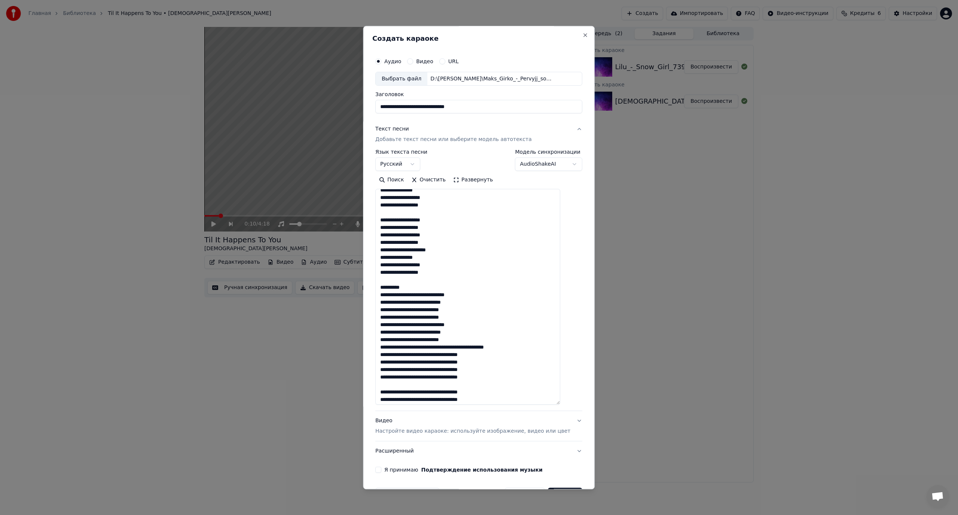
scroll to position [172, 0]
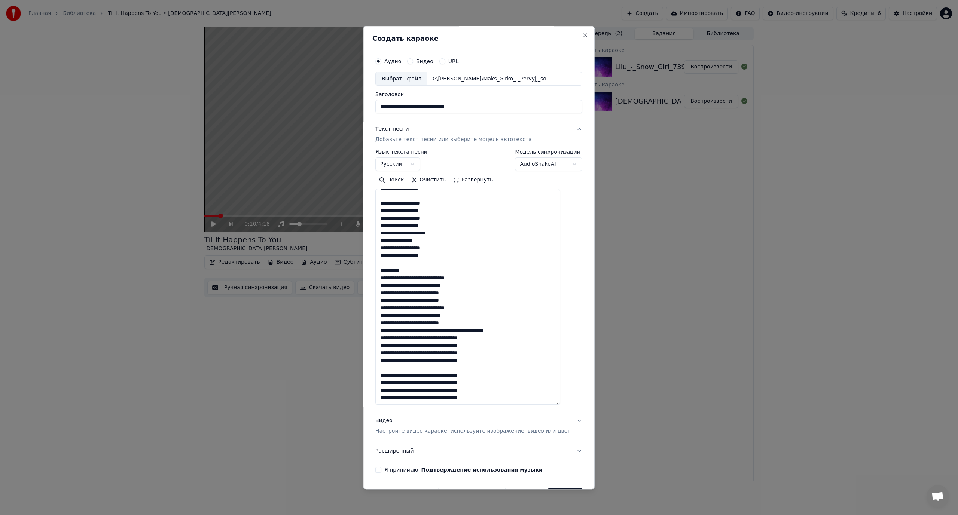
drag, startPoint x: 420, startPoint y: 271, endPoint x: 389, endPoint y: 273, distance: 31.2
click at [389, 273] on textarea at bounding box center [467, 297] width 185 height 216
click at [432, 279] on textarea at bounding box center [467, 297] width 185 height 216
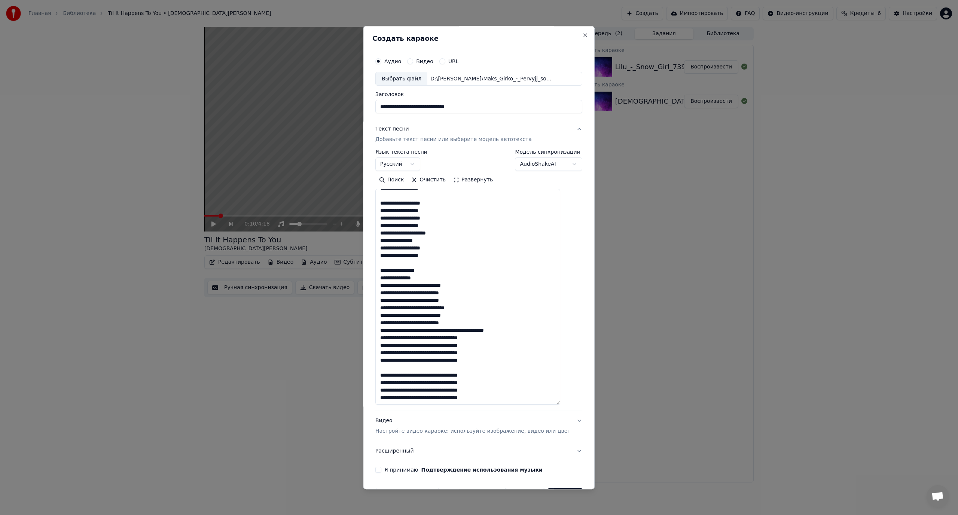
click at [437, 285] on textarea at bounding box center [467, 297] width 185 height 216
click at [430, 301] on textarea at bounding box center [467, 297] width 185 height 216
click at [434, 317] on textarea at bounding box center [467, 297] width 185 height 216
click at [435, 331] on textarea at bounding box center [467, 297] width 185 height 216
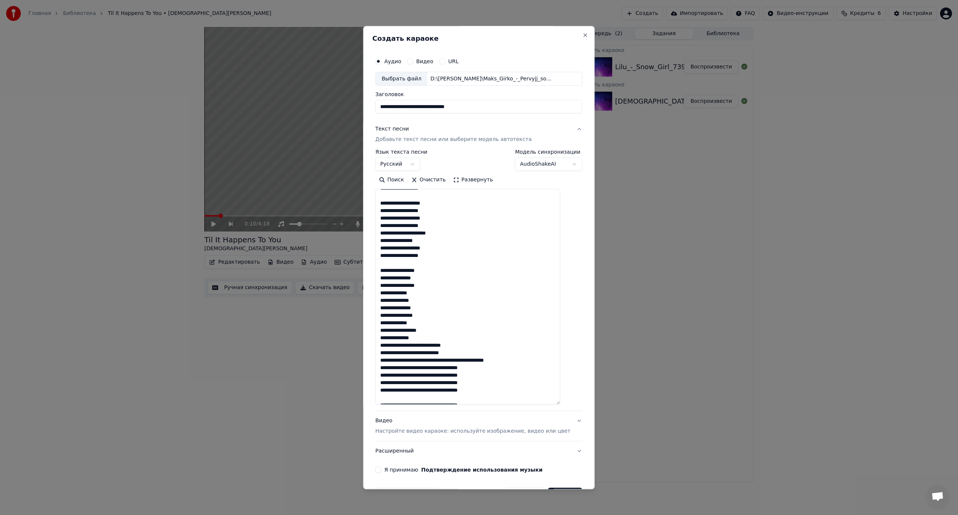
scroll to position [202, 0]
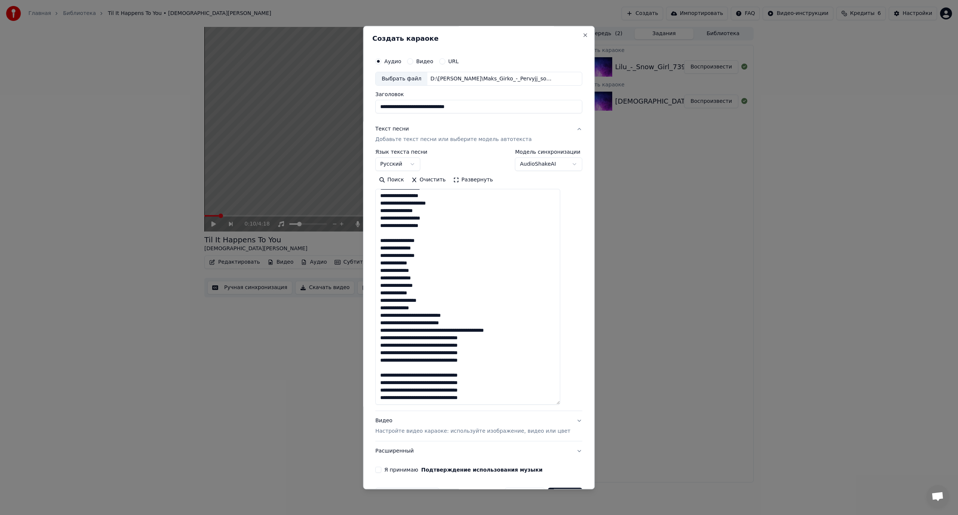
click at [433, 316] on textarea at bounding box center [467, 297] width 185 height 216
click at [425, 332] on textarea at bounding box center [467, 297] width 185 height 216
click at [443, 331] on textarea at bounding box center [467, 297] width 185 height 216
drag, startPoint x: 454, startPoint y: 338, endPoint x: 479, endPoint y: 339, distance: 24.8
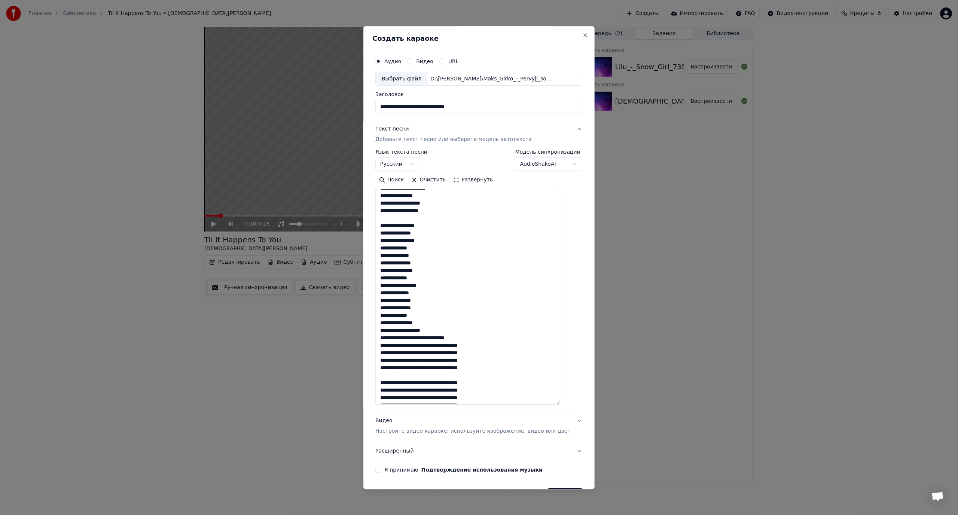
click at [479, 339] on textarea at bounding box center [467, 297] width 185 height 216
click at [442, 347] on textarea at bounding box center [467, 297] width 185 height 216
click at [442, 362] on textarea at bounding box center [467, 297] width 185 height 216
click at [447, 377] on textarea at bounding box center [467, 297] width 185 height 216
click at [441, 389] on textarea at bounding box center [467, 297] width 185 height 216
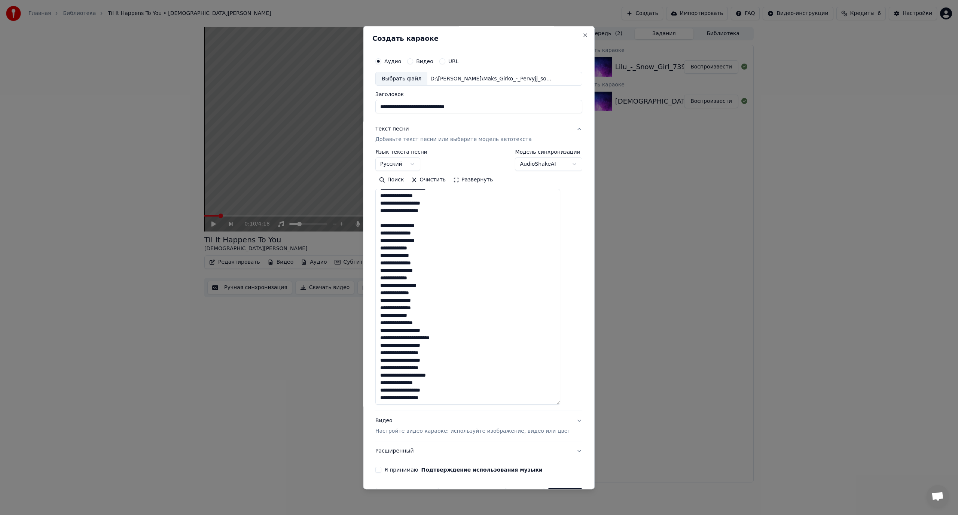
scroll to position [255, 0]
click at [442, 377] on textarea at bounding box center [467, 297] width 185 height 216
click at [441, 383] on textarea at bounding box center [467, 297] width 185 height 216
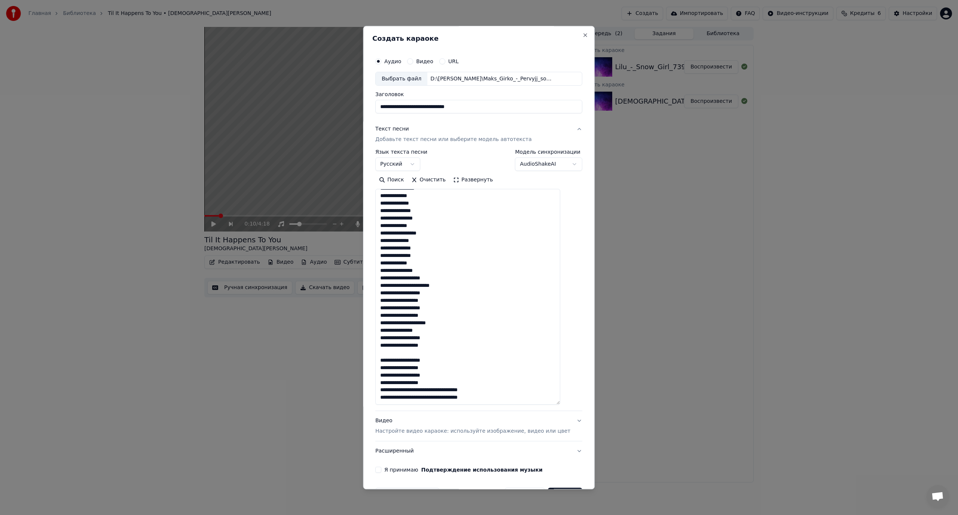
click at [448, 390] on textarea at bounding box center [467, 297] width 185 height 216
click at [441, 397] on textarea at bounding box center [467, 297] width 185 height 216
type textarea "**********"
click at [381, 469] on button "Я принимаю Подтверждение использования музыки" at bounding box center [378, 471] width 6 height 6
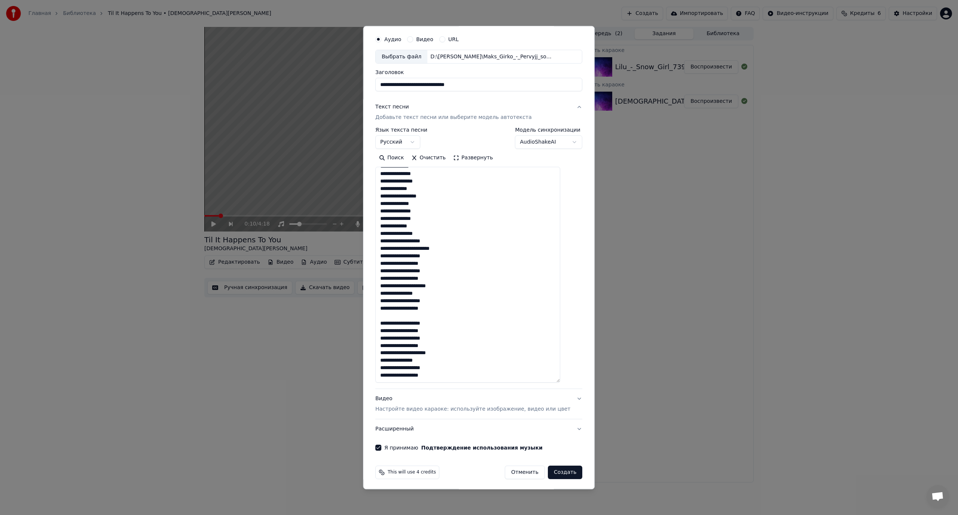
scroll to position [24, 0]
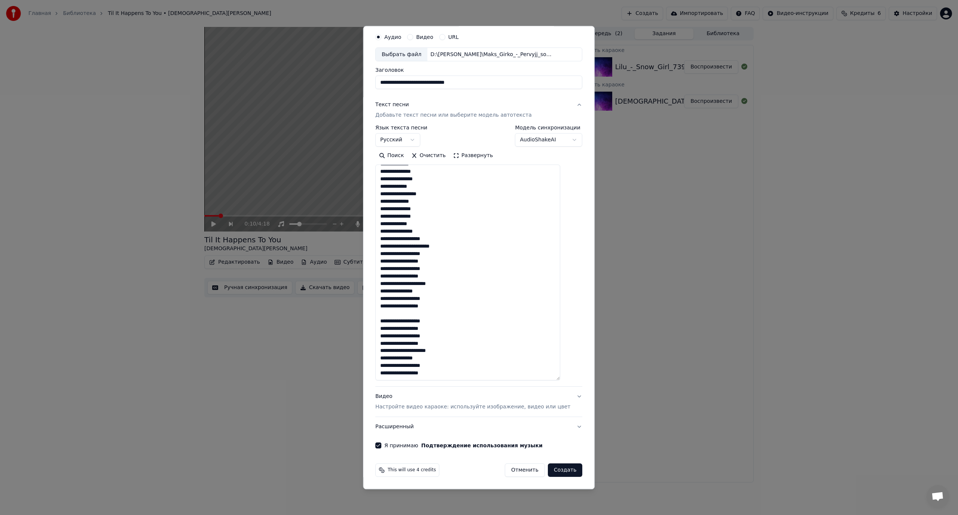
click at [550, 470] on button "Создать" at bounding box center [565, 470] width 34 height 13
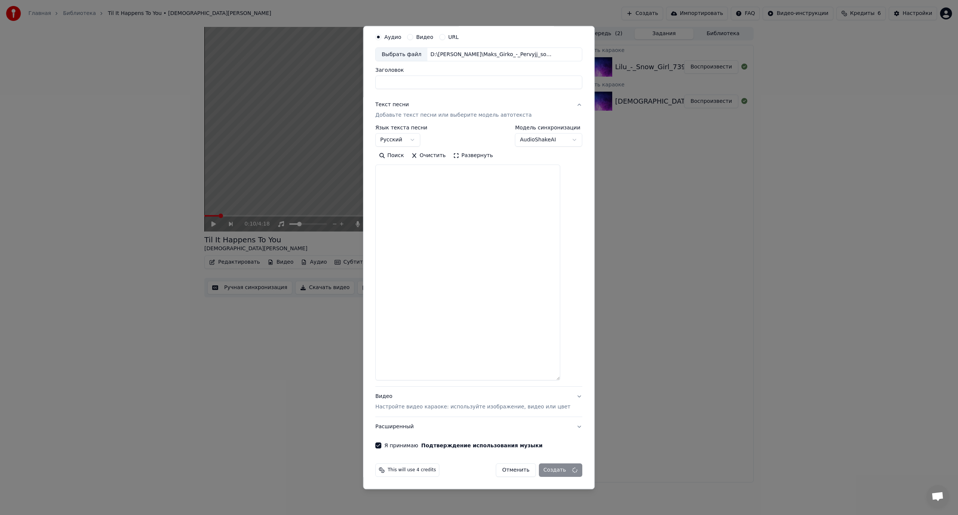
scroll to position [0, 0]
select select
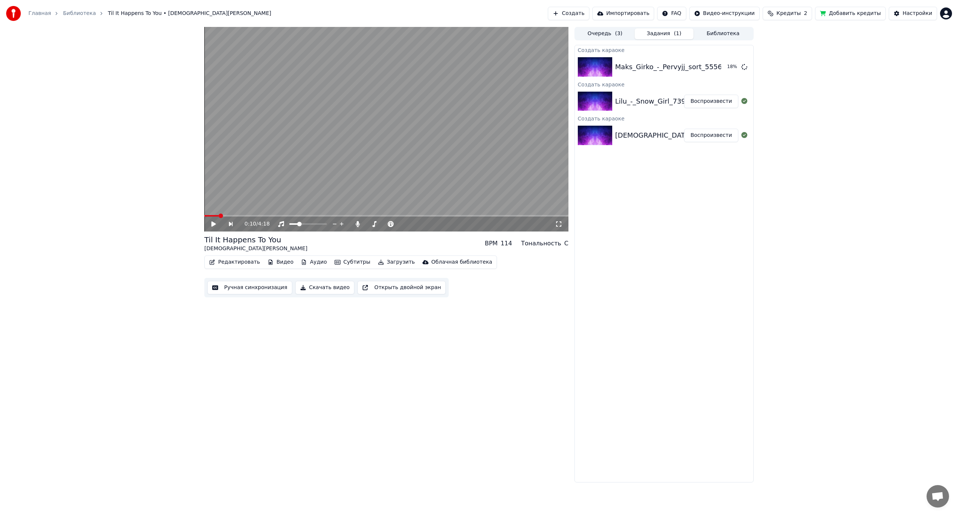
click at [725, 135] on button "Воспроизвести" at bounding box center [711, 135] width 54 height 13
click at [701, 102] on button "Воспроизвести" at bounding box center [711, 101] width 54 height 13
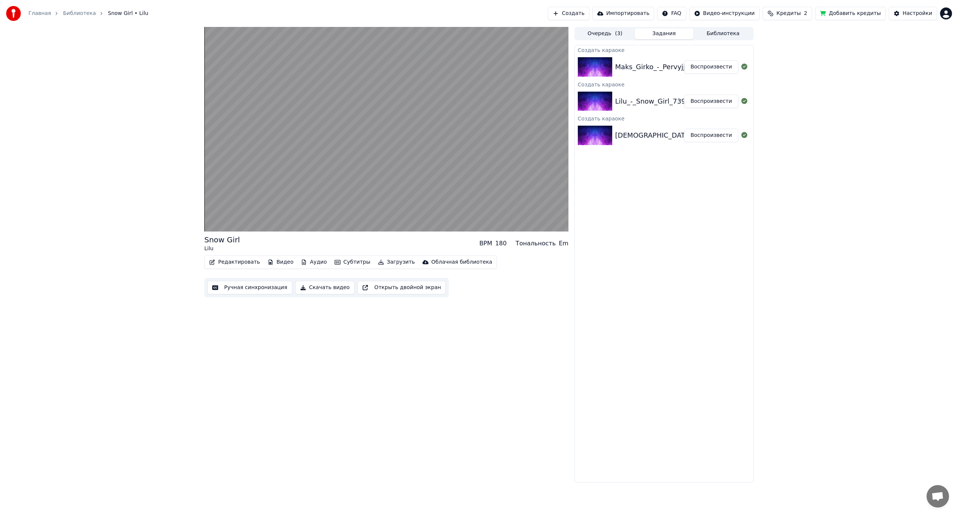
click at [710, 66] on button "Воспроизвести" at bounding box center [711, 66] width 54 height 13
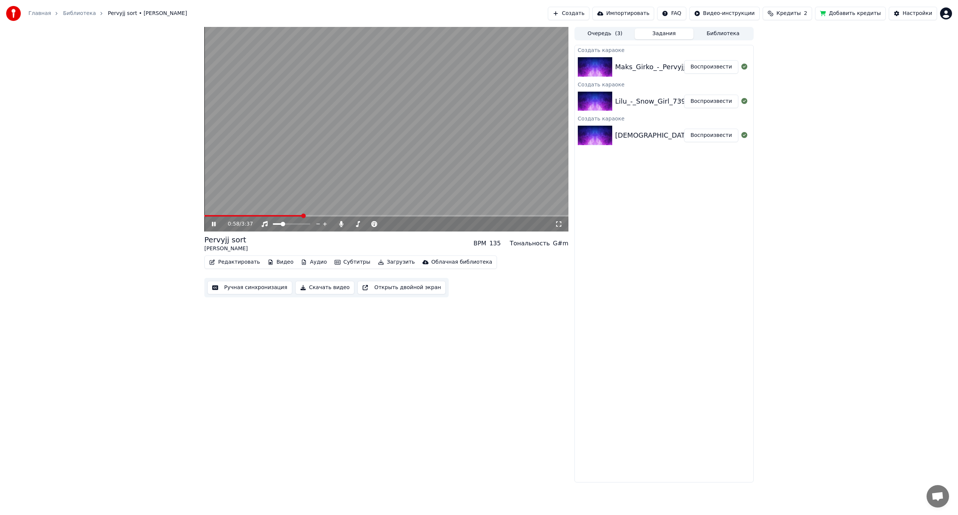
click at [417, 147] on video at bounding box center [386, 129] width 364 height 205
click at [714, 31] on button "Библиотека" at bounding box center [723, 33] width 59 height 11
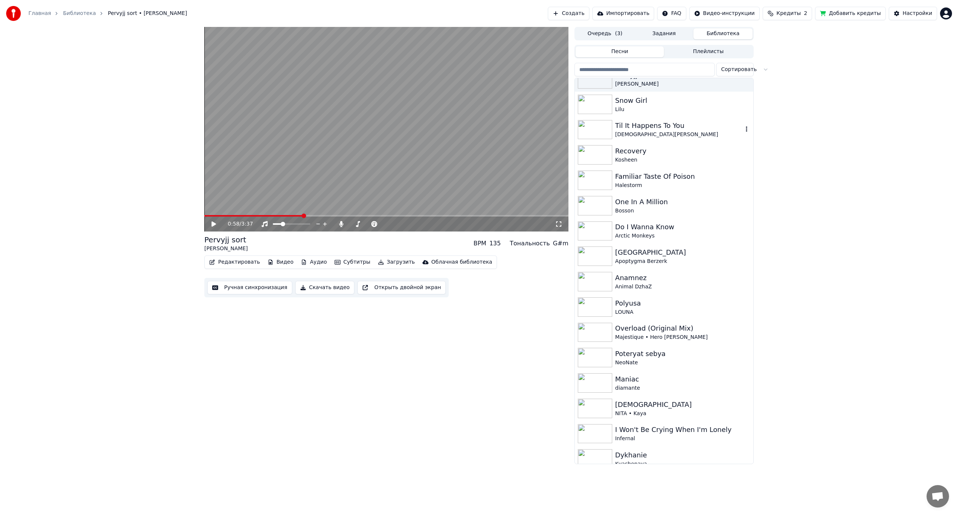
scroll to position [37, 0]
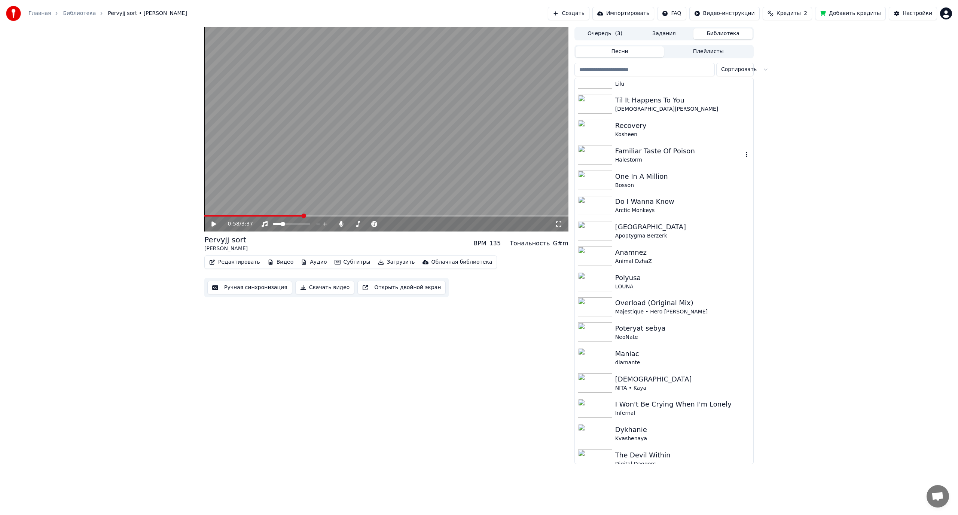
click at [658, 153] on div "Familiar Taste Of Poison" at bounding box center [679, 151] width 128 height 10
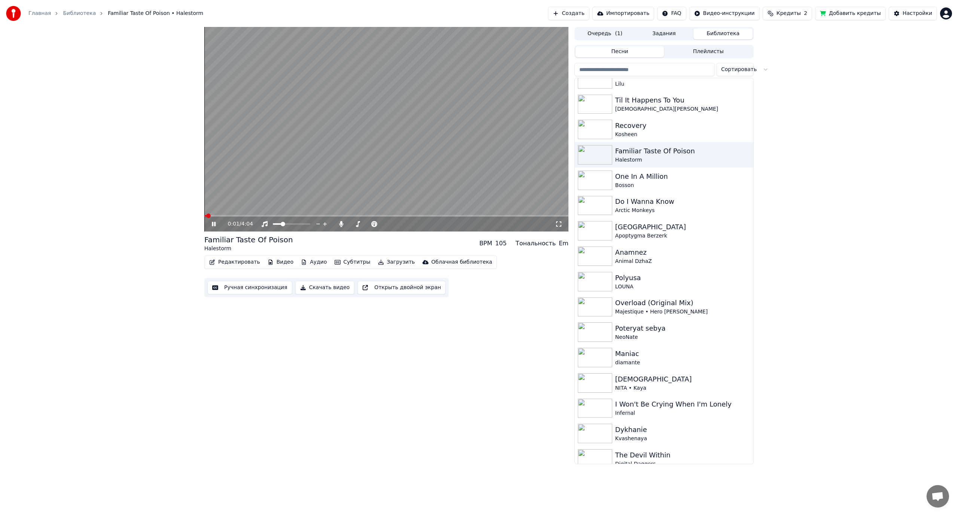
drag, startPoint x: 235, startPoint y: 249, endPoint x: 204, endPoint y: 238, distance: 33.7
click at [204, 238] on div "0:01 / 4:04 Familiar Taste Of Poison Halestorm BPM 105 Тональность Em Редактиро…" at bounding box center [479, 246] width 562 height 438
drag, startPoint x: 199, startPoint y: 237, endPoint x: 240, endPoint y: 248, distance: 42.3
click at [240, 248] on div "0:02 / 4:04 Familiar Taste Of Poison Halestorm BPM 105 Тональность Em Редактиро…" at bounding box center [479, 246] width 562 height 438
drag, startPoint x: 299, startPoint y: 239, endPoint x: 218, endPoint y: 235, distance: 81.3
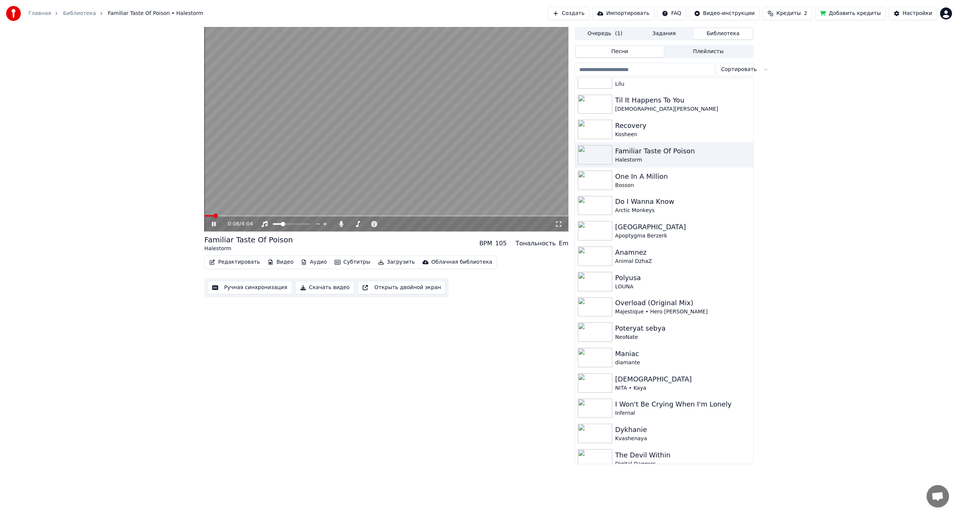
click at [218, 235] on div "Familiar Taste Of Poison Halestorm BPM 105 Тональность Em" at bounding box center [386, 244] width 364 height 18
click at [260, 170] on video at bounding box center [386, 129] width 364 height 205
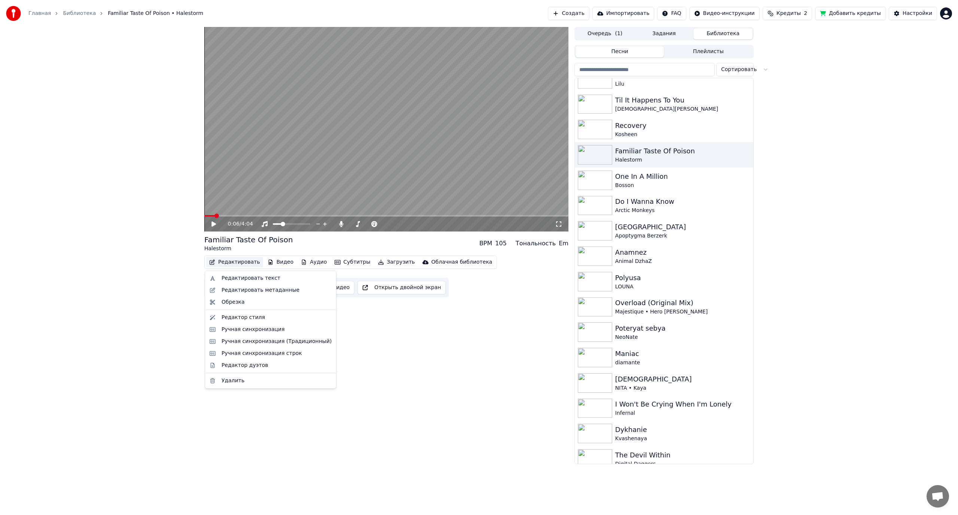
click at [227, 262] on button "Редактировать" at bounding box center [234, 262] width 57 height 10
click at [258, 279] on div "Редактировать текст" at bounding box center [251, 278] width 59 height 7
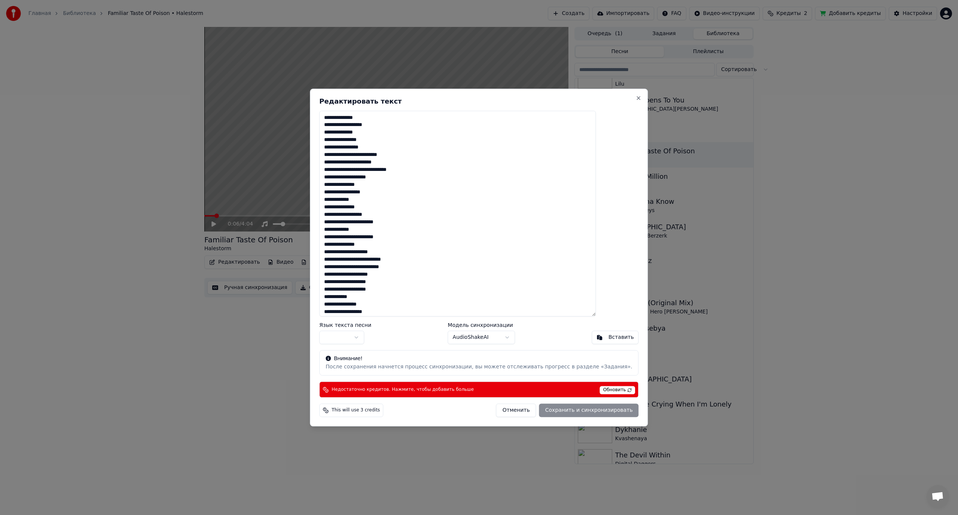
click at [407, 216] on textarea "**********" at bounding box center [457, 214] width 277 height 206
click at [636, 95] on button "Close" at bounding box center [639, 98] width 6 height 6
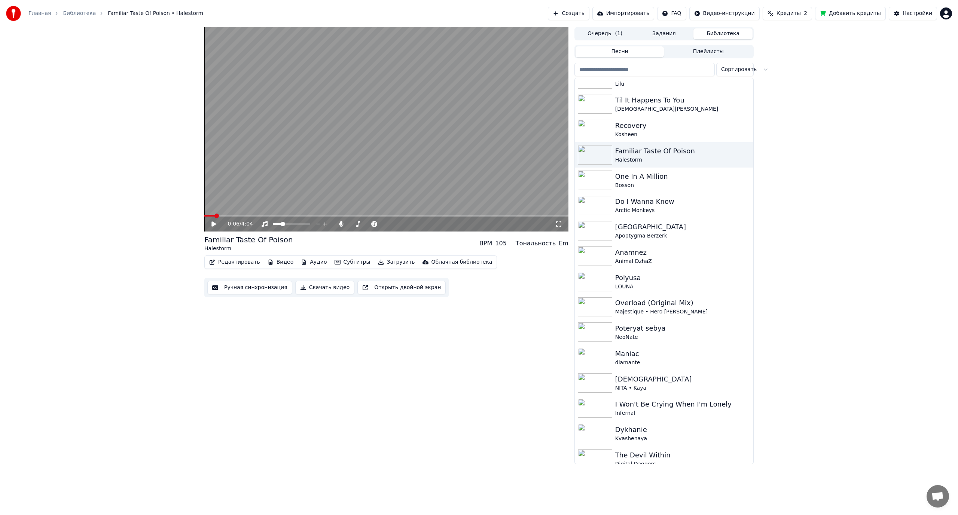
click at [944, 11] on html "Главная Библиотека Familiar Taste Of Poison • Halestorm Создать Импортировать F…" at bounding box center [479, 257] width 958 height 515
click at [886, 83] on span "Выйти" at bounding box center [894, 86] width 18 height 7
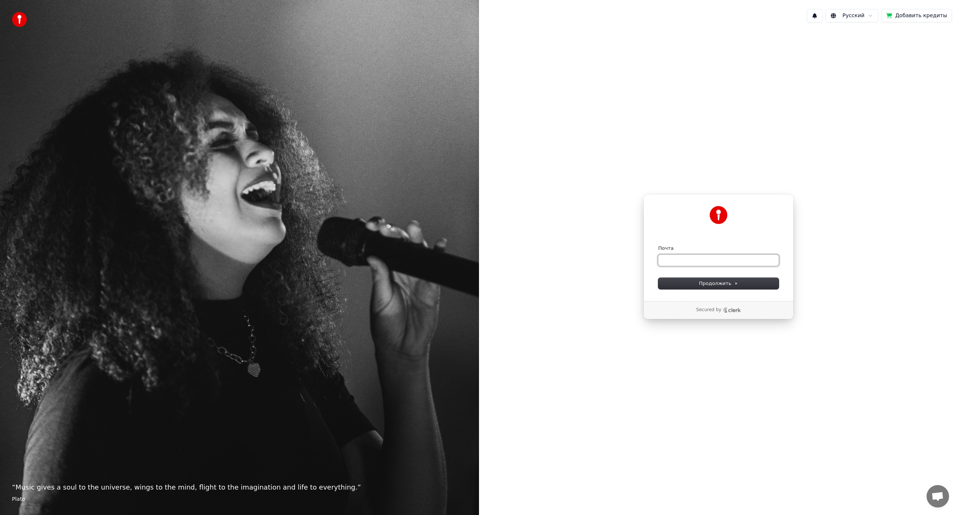
click at [706, 259] on input "Почта" at bounding box center [718, 260] width 121 height 11
paste input "**********"
click at [705, 284] on span "Продолжить" at bounding box center [718, 283] width 39 height 7
type input "**********"
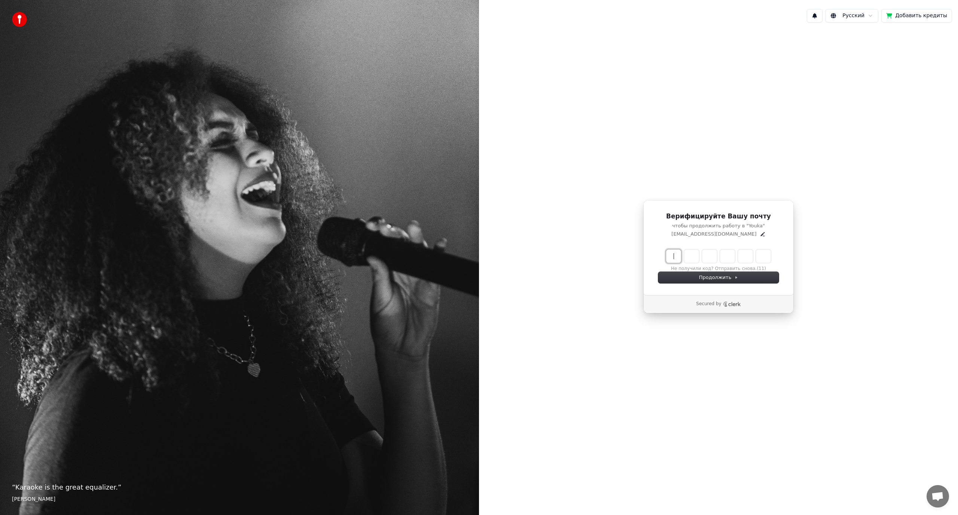
click at [675, 254] on input "Enter verification code" at bounding box center [718, 256] width 105 height 13
paste input "******"
type input "******"
